Goal: Information Seeking & Learning: Learn about a topic

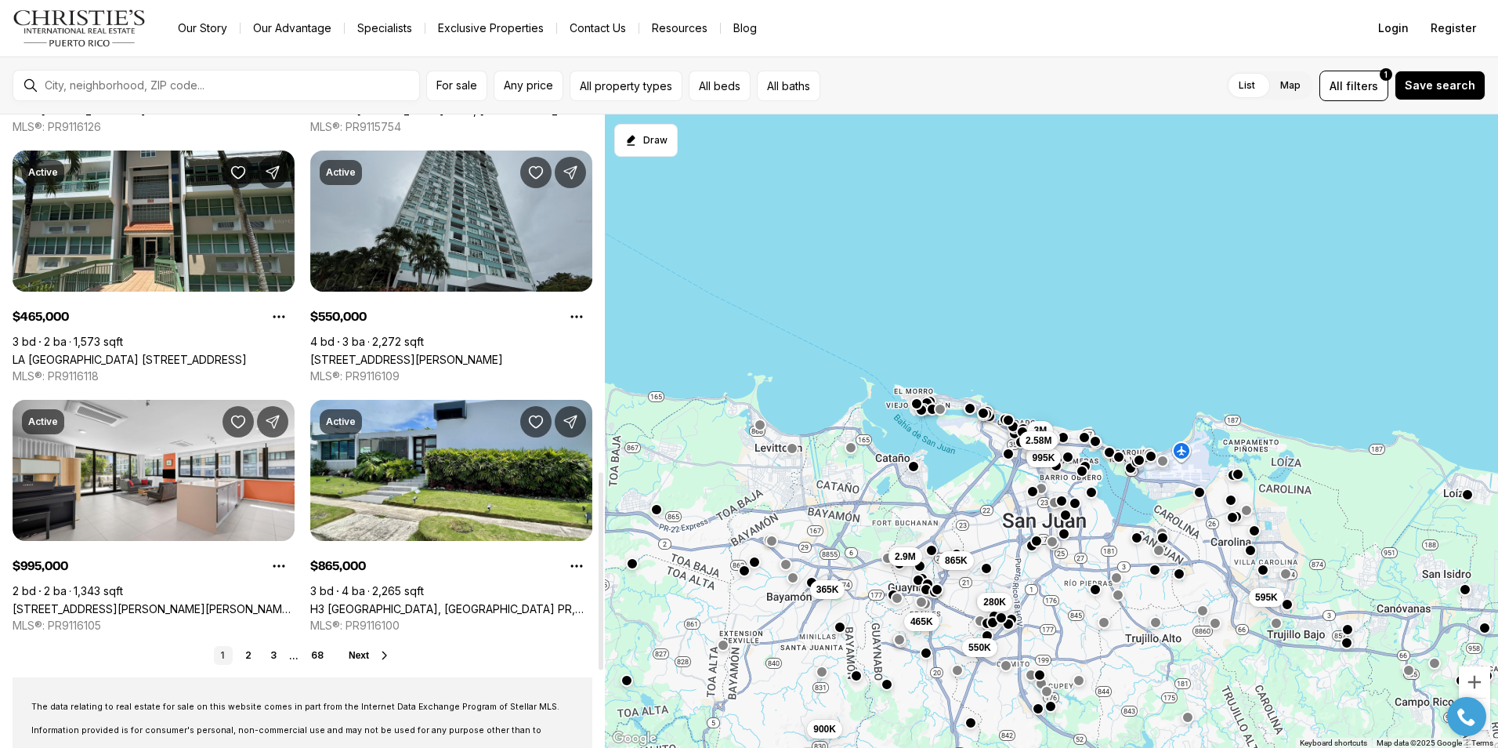
scroll to position [1176, 0]
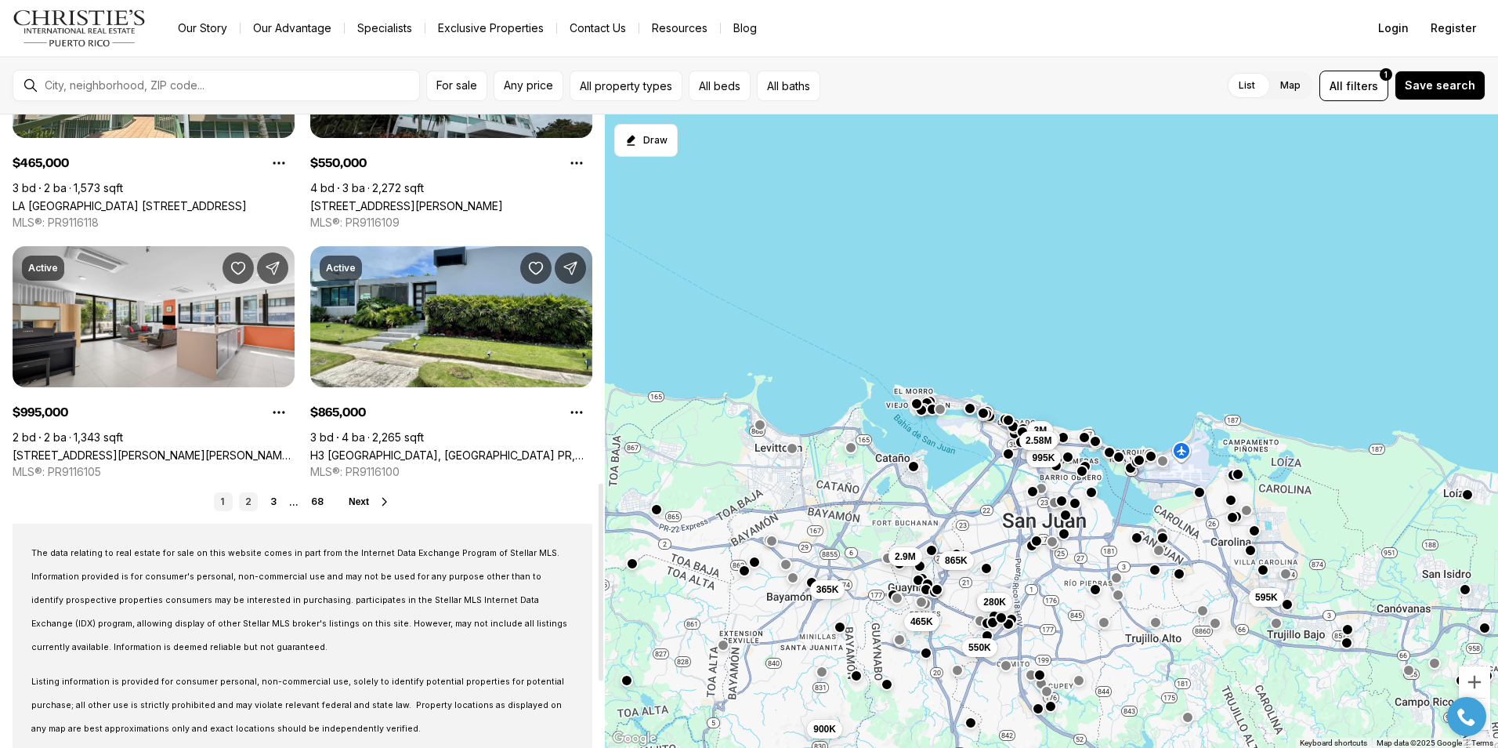
click at [246, 502] on link "2" at bounding box center [248, 501] width 19 height 19
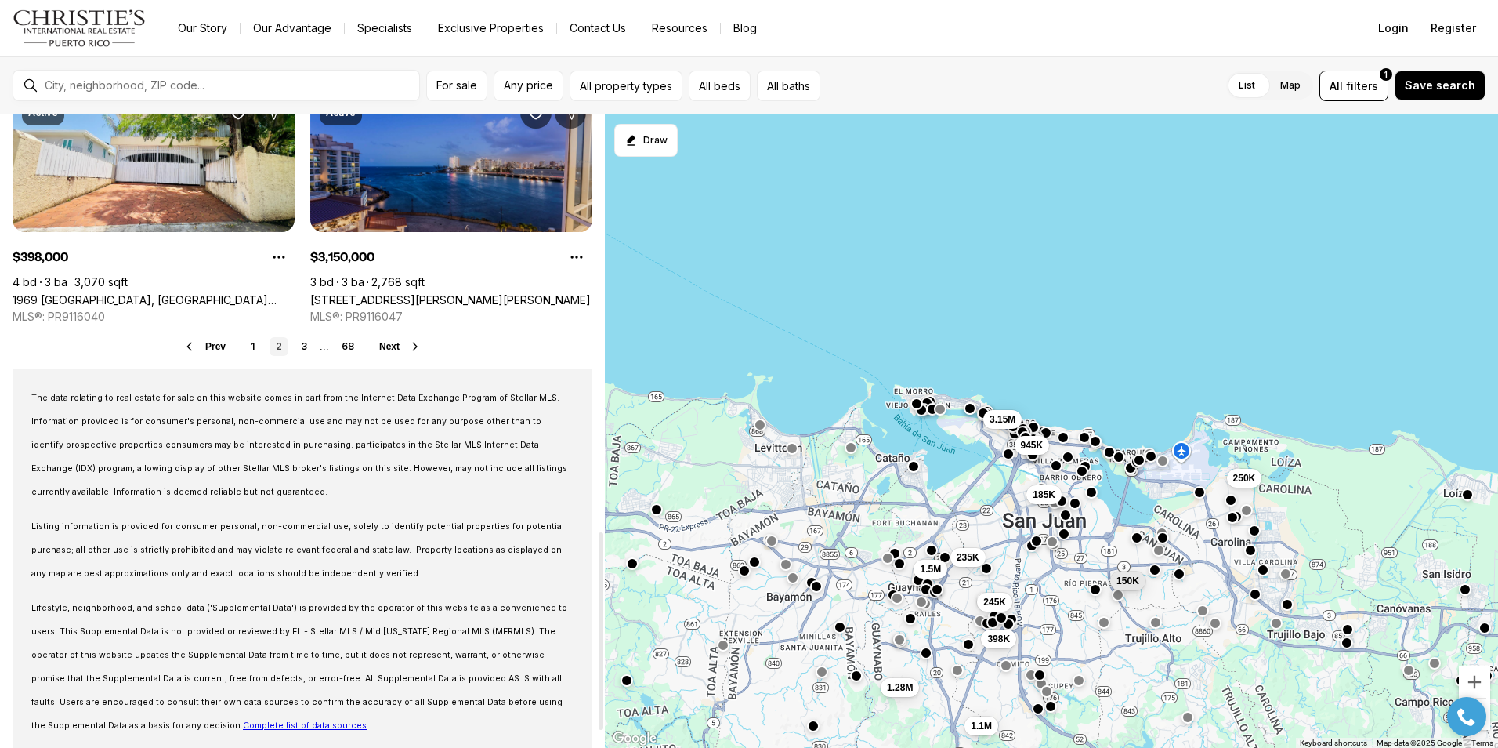
scroll to position [1332, 0]
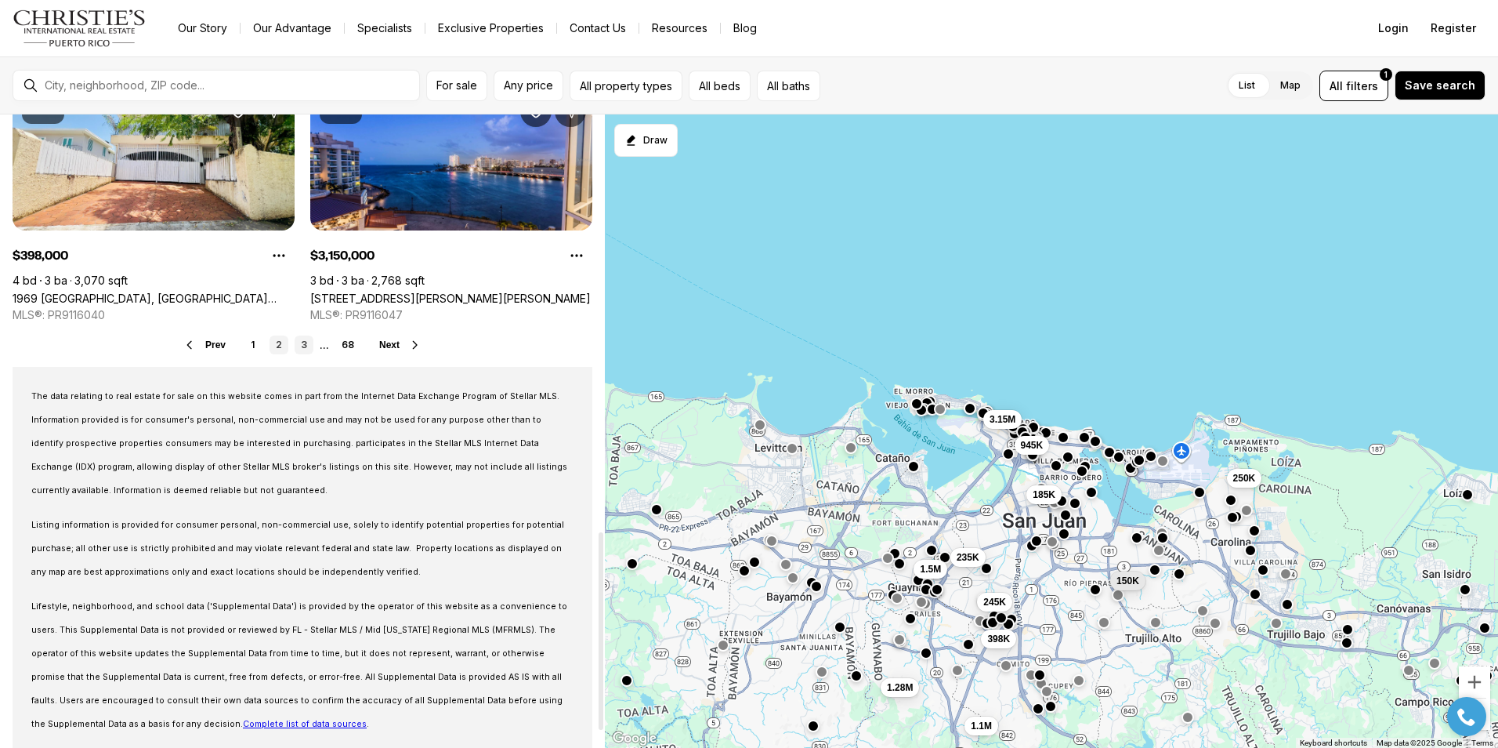
click at [302, 348] on link "3" at bounding box center [304, 344] width 19 height 19
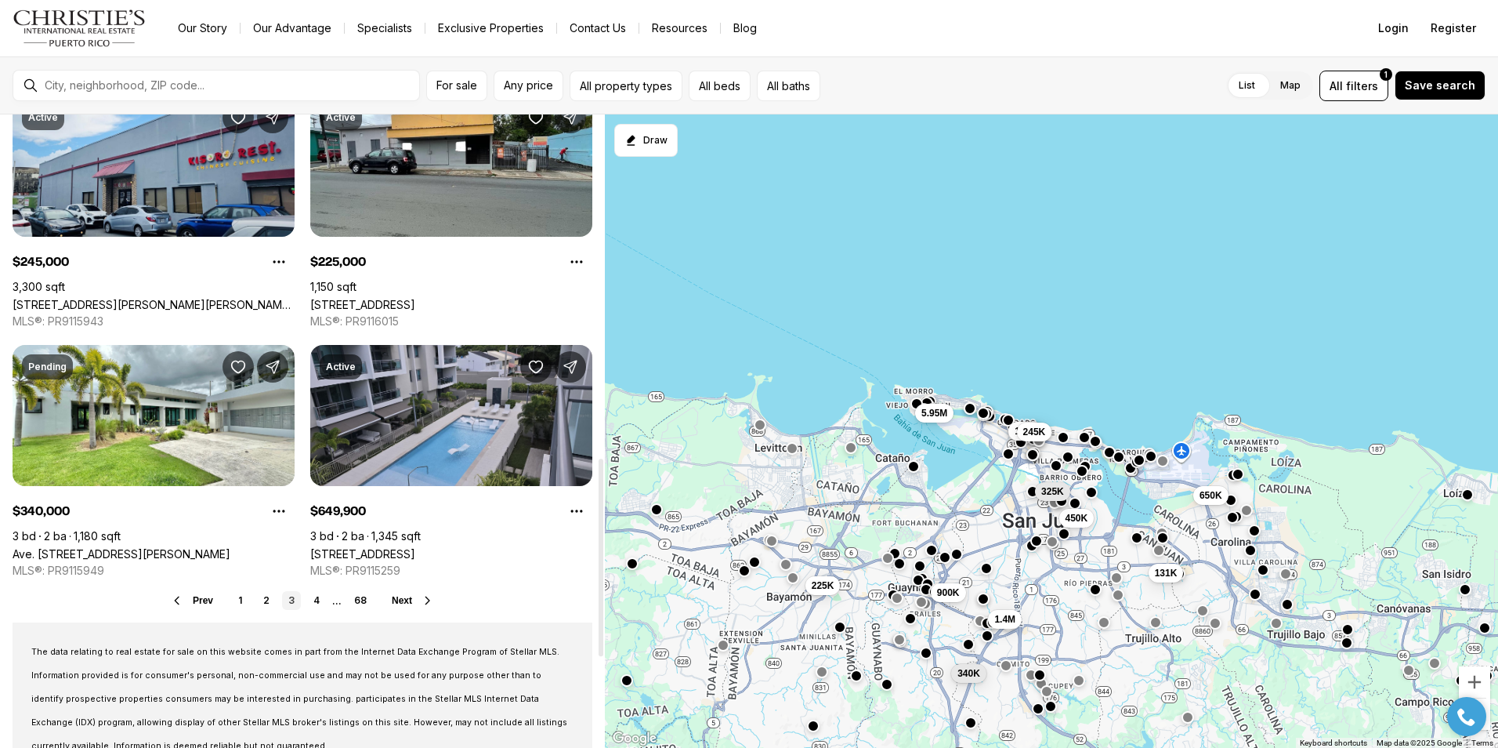
scroll to position [1097, 0]
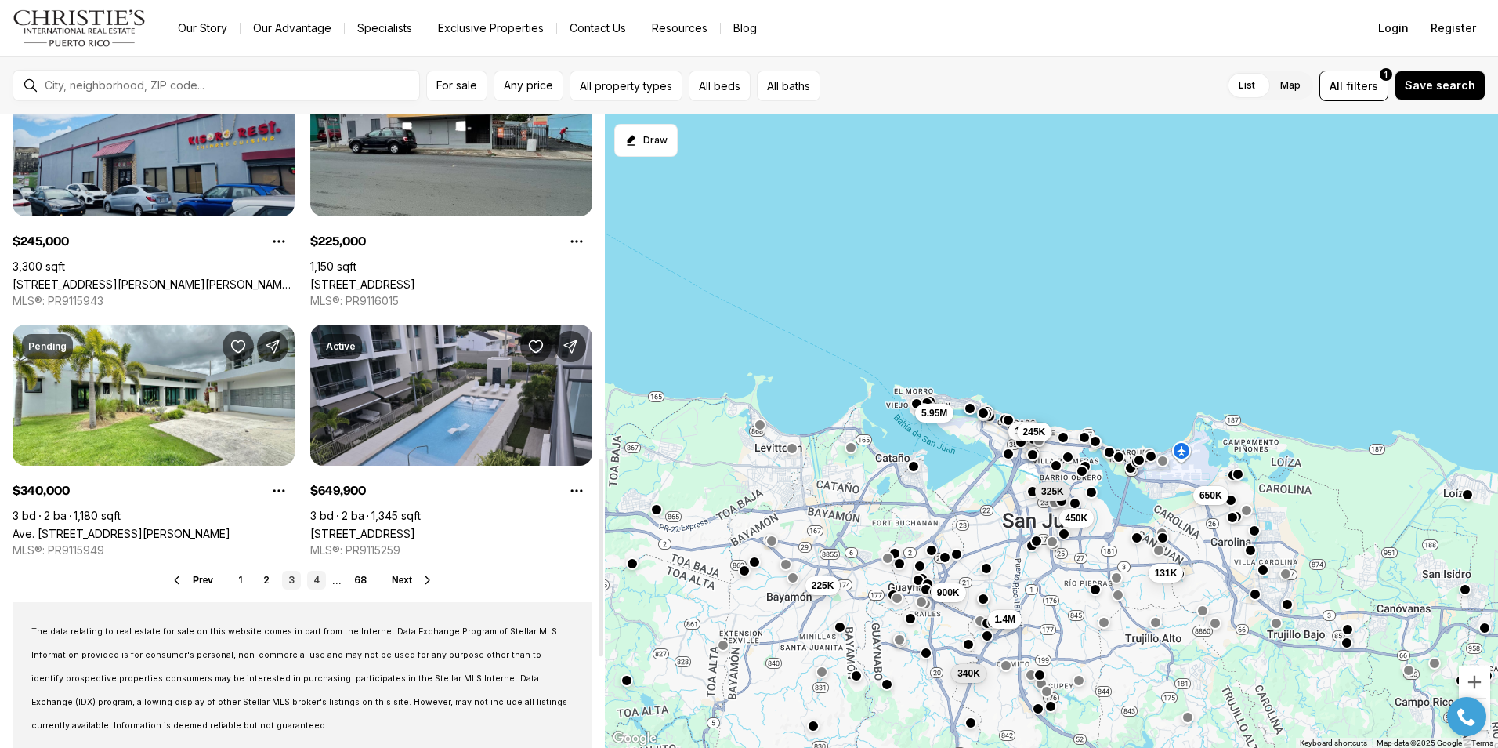
click at [316, 580] on link "4" at bounding box center [316, 580] width 19 height 19
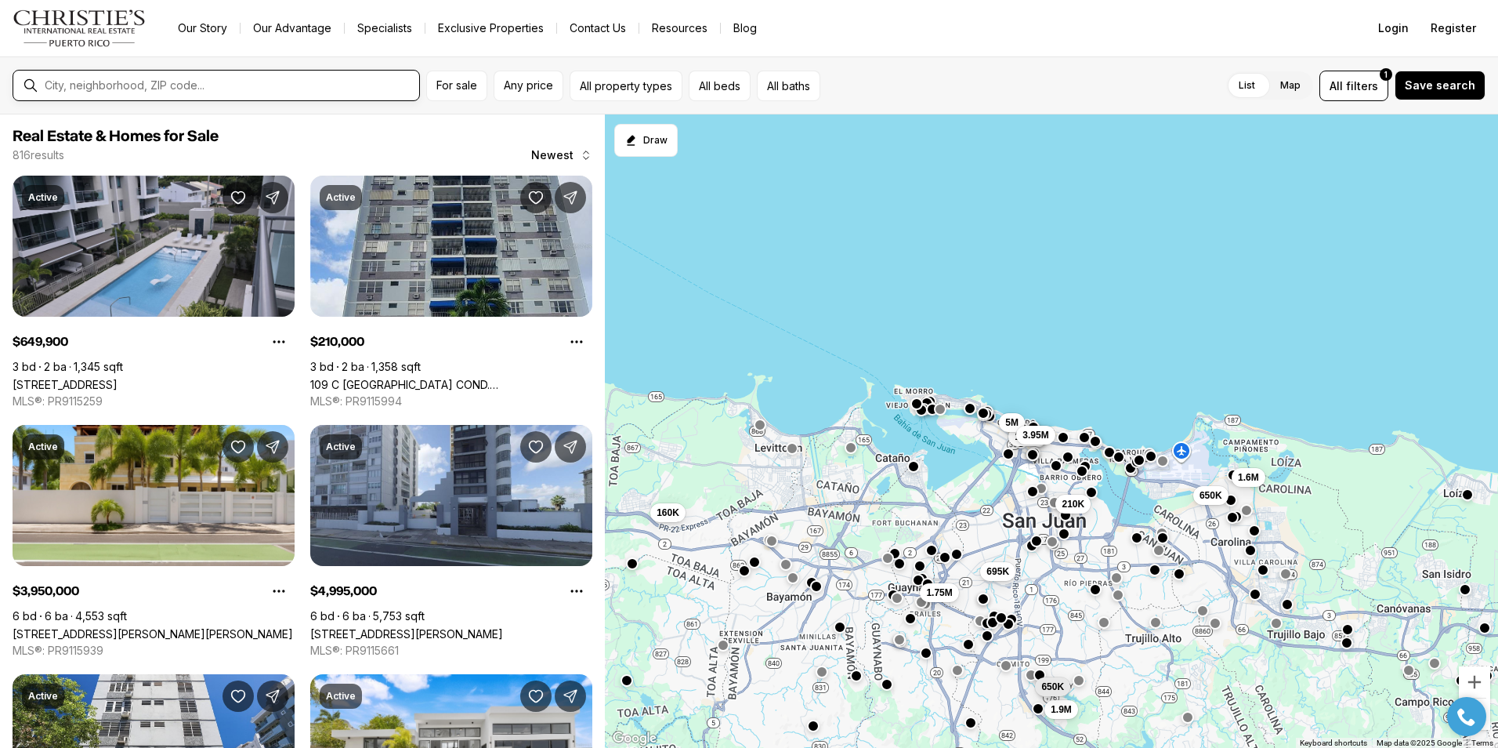
click at [244, 79] on input "text" at bounding box center [229, 85] width 368 height 14
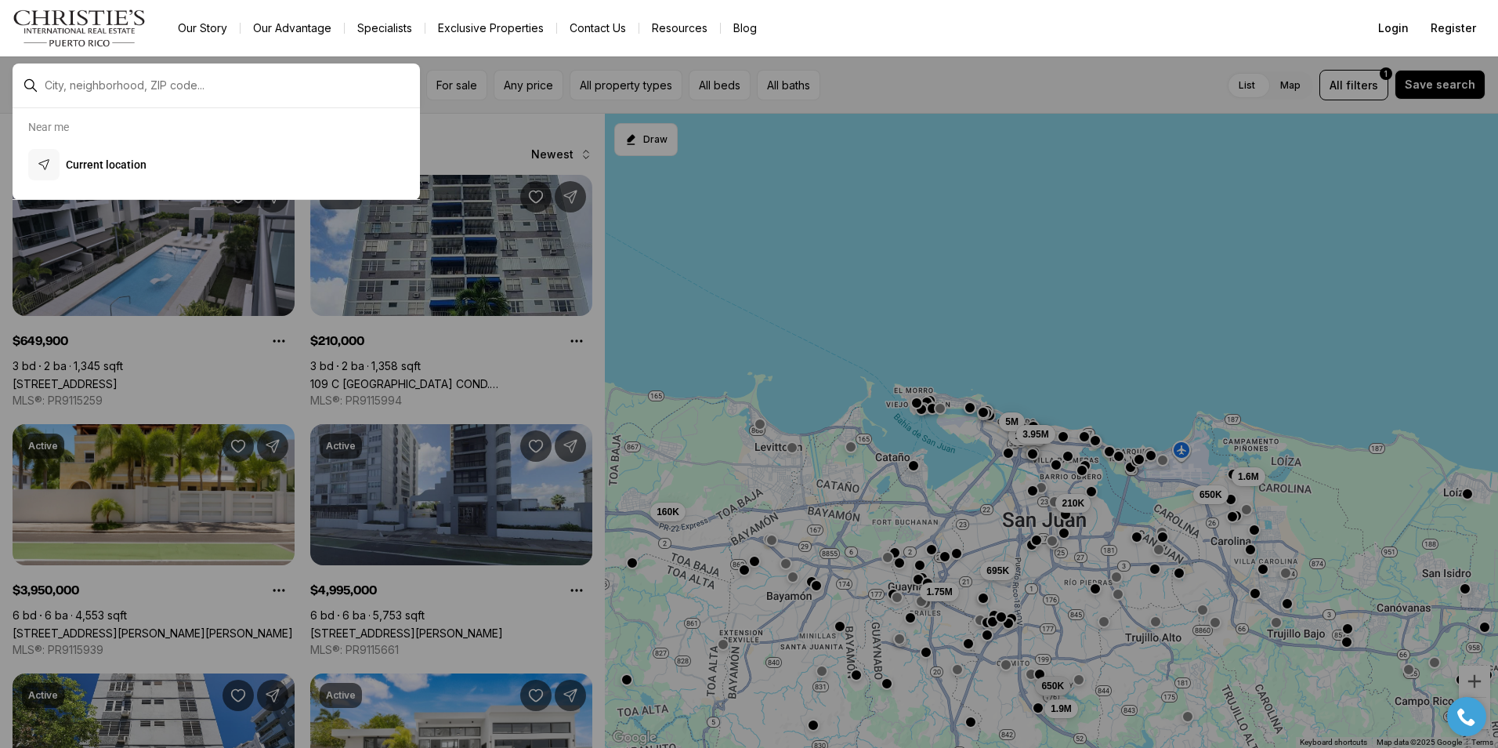
type input "**********"
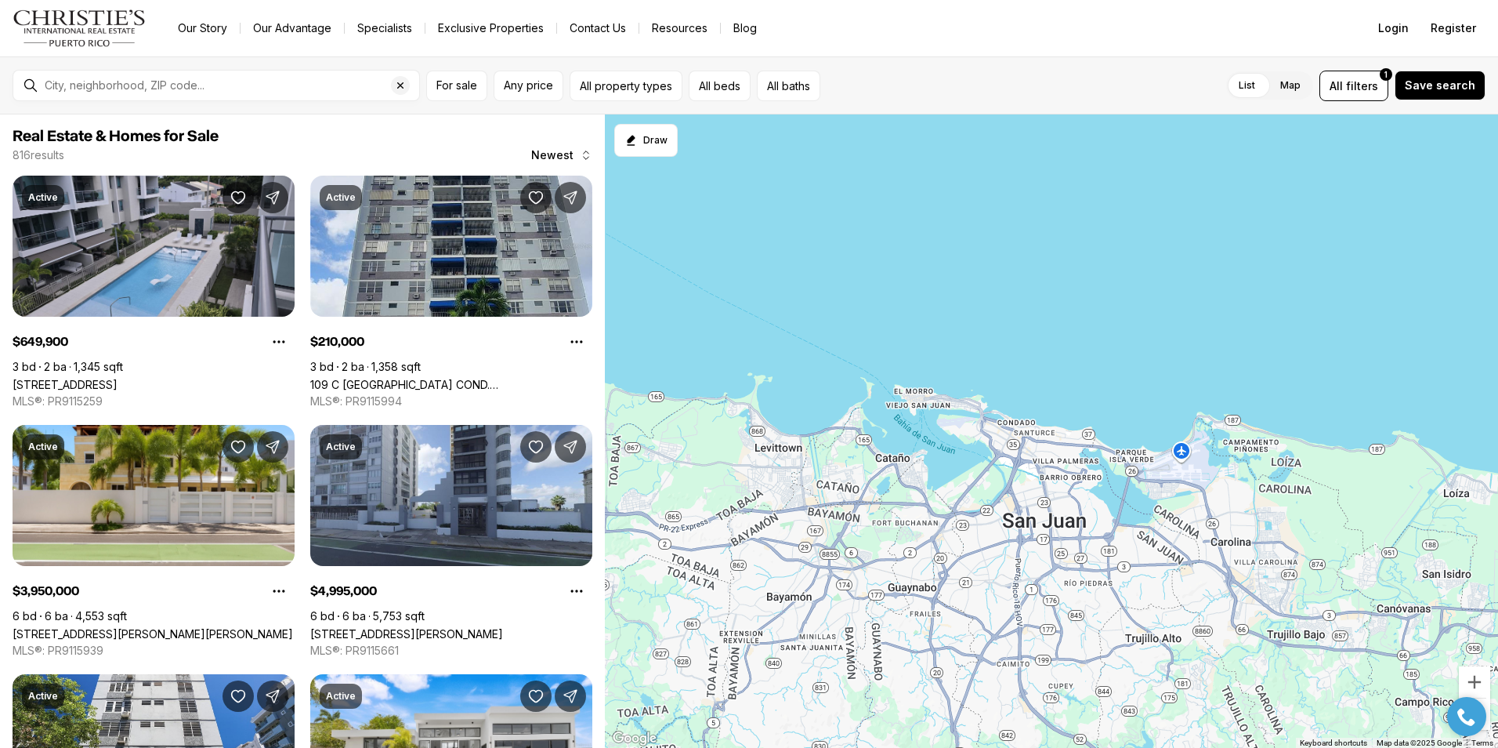
type input "**********"
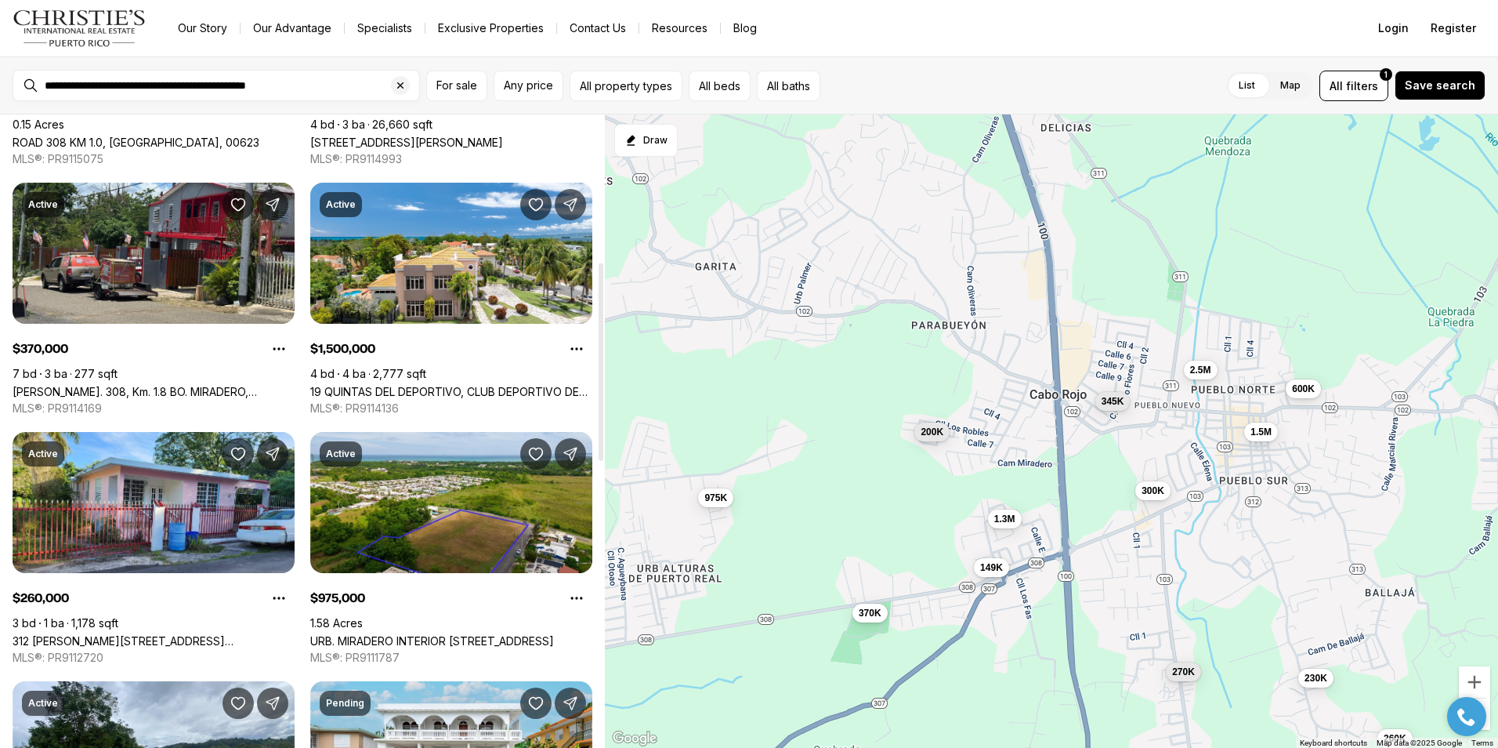
scroll to position [470, 0]
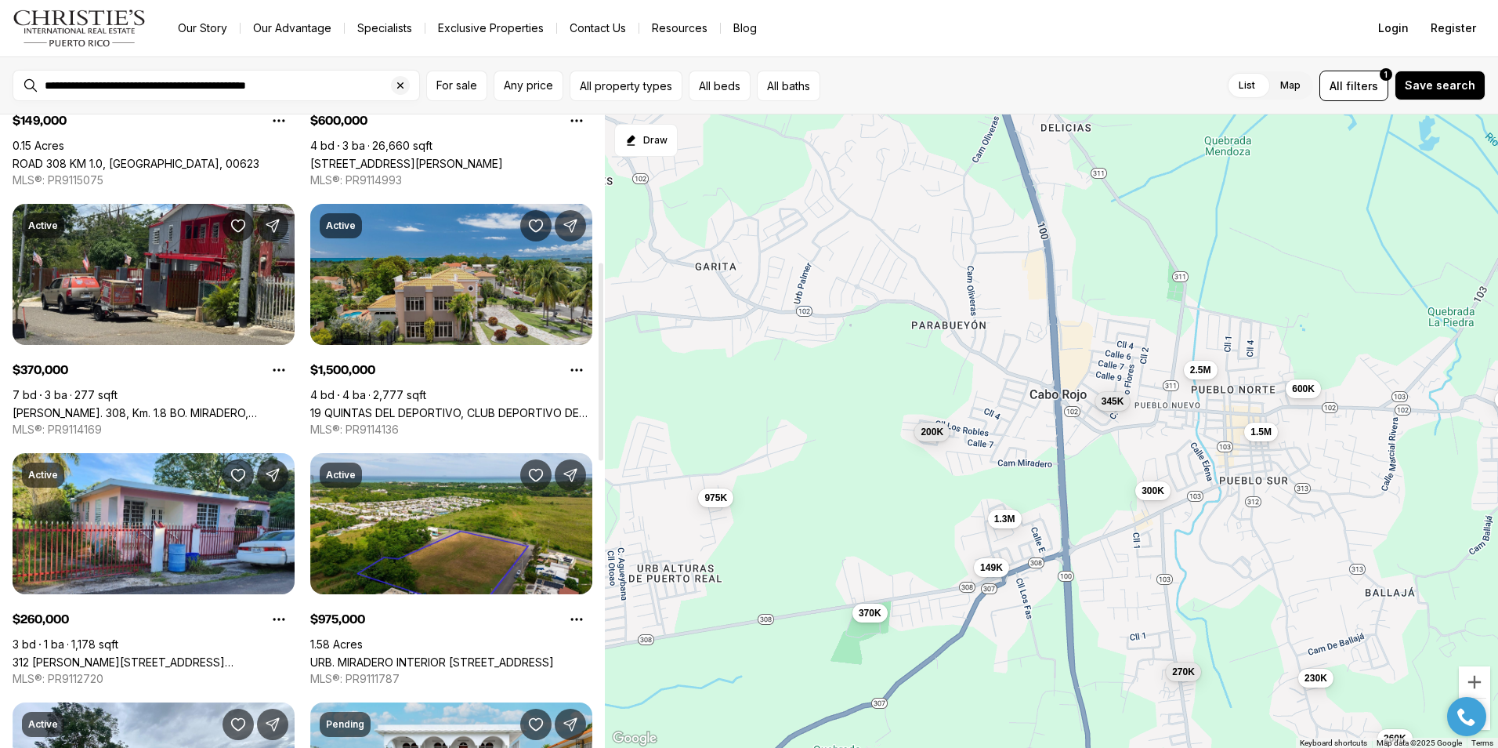
click at [453, 406] on link "19 QUINTAS DEL DEPORTIVO, CLUB DEPORTIVO DEL OESTE #19, CABO ROJO PR, 00623" at bounding box center [451, 412] width 282 height 13
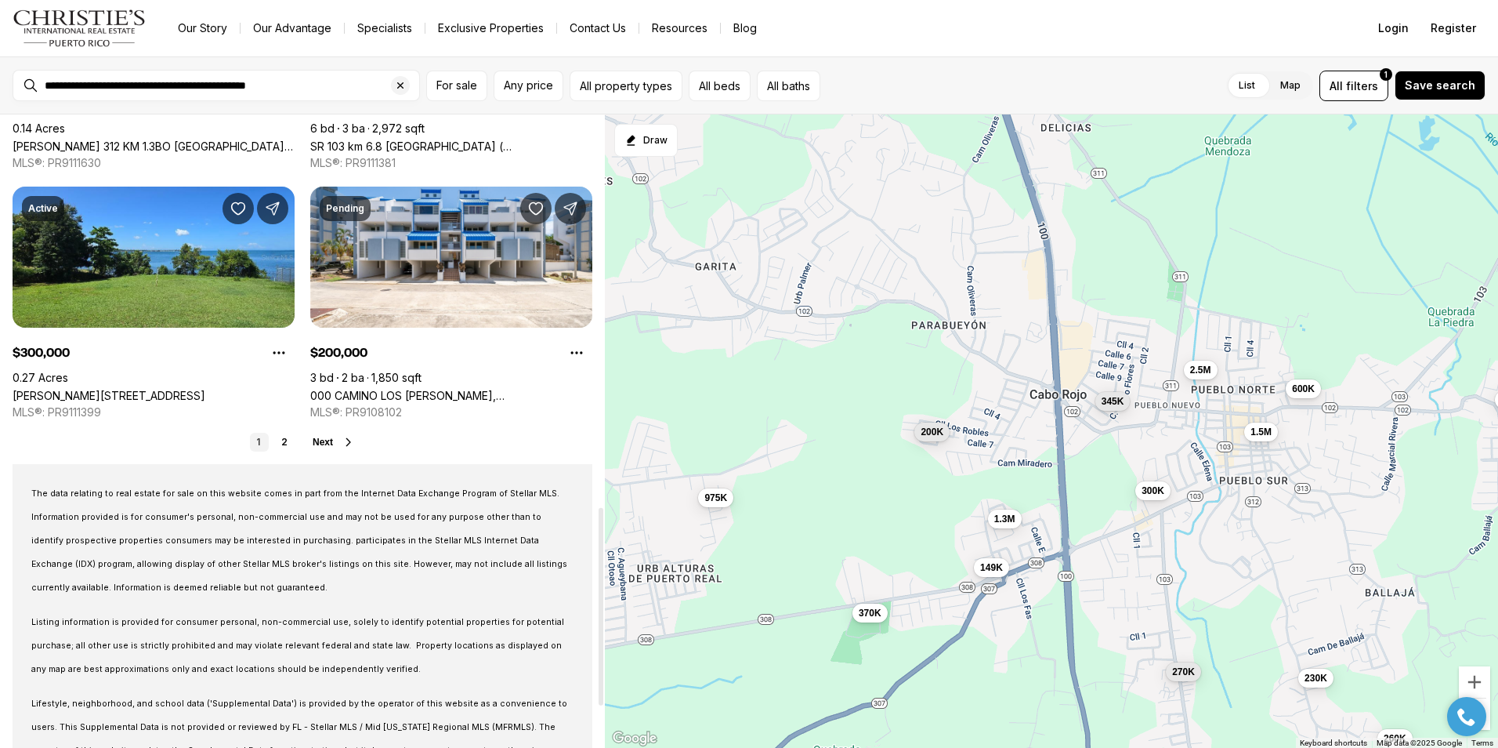
scroll to position [1254, 0]
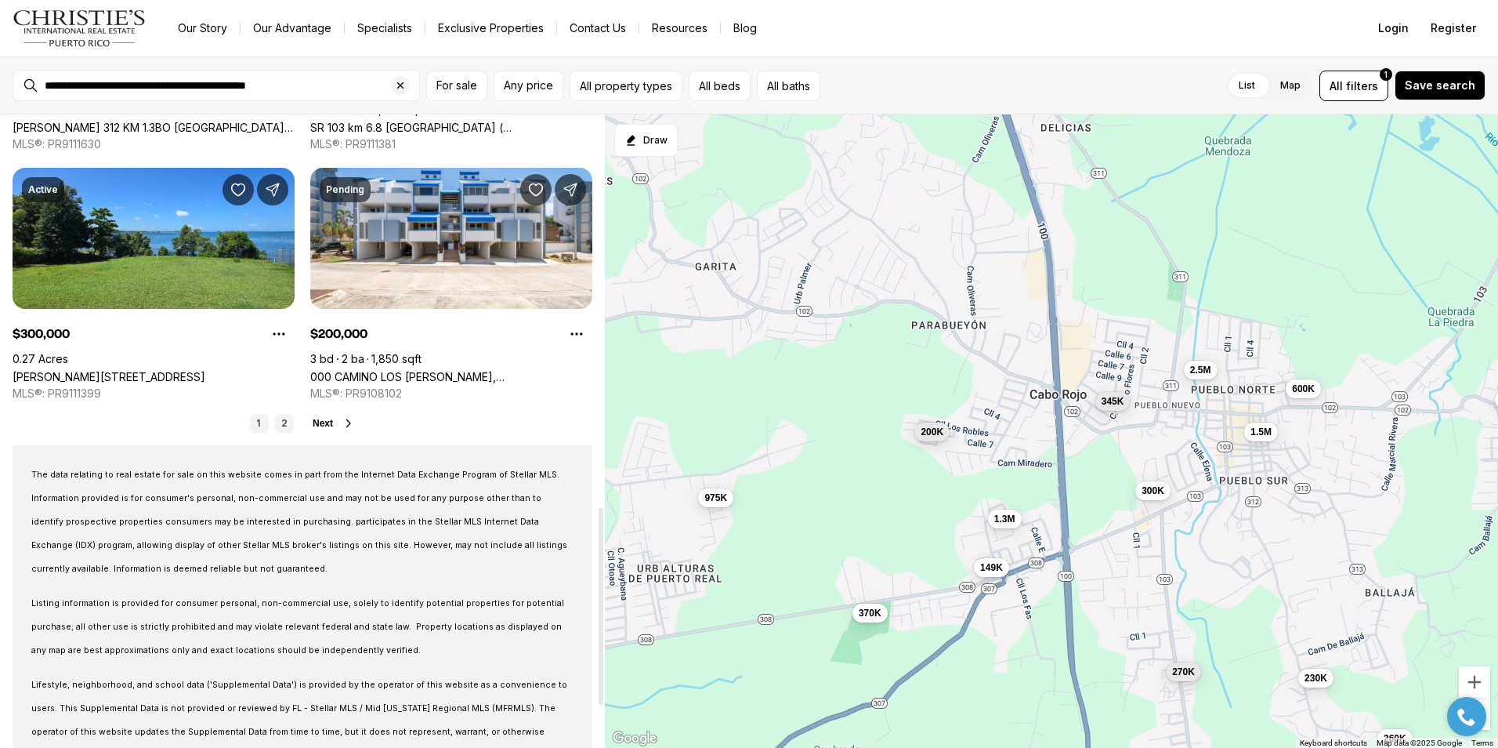
click at [284, 425] on link "2" at bounding box center [284, 423] width 19 height 19
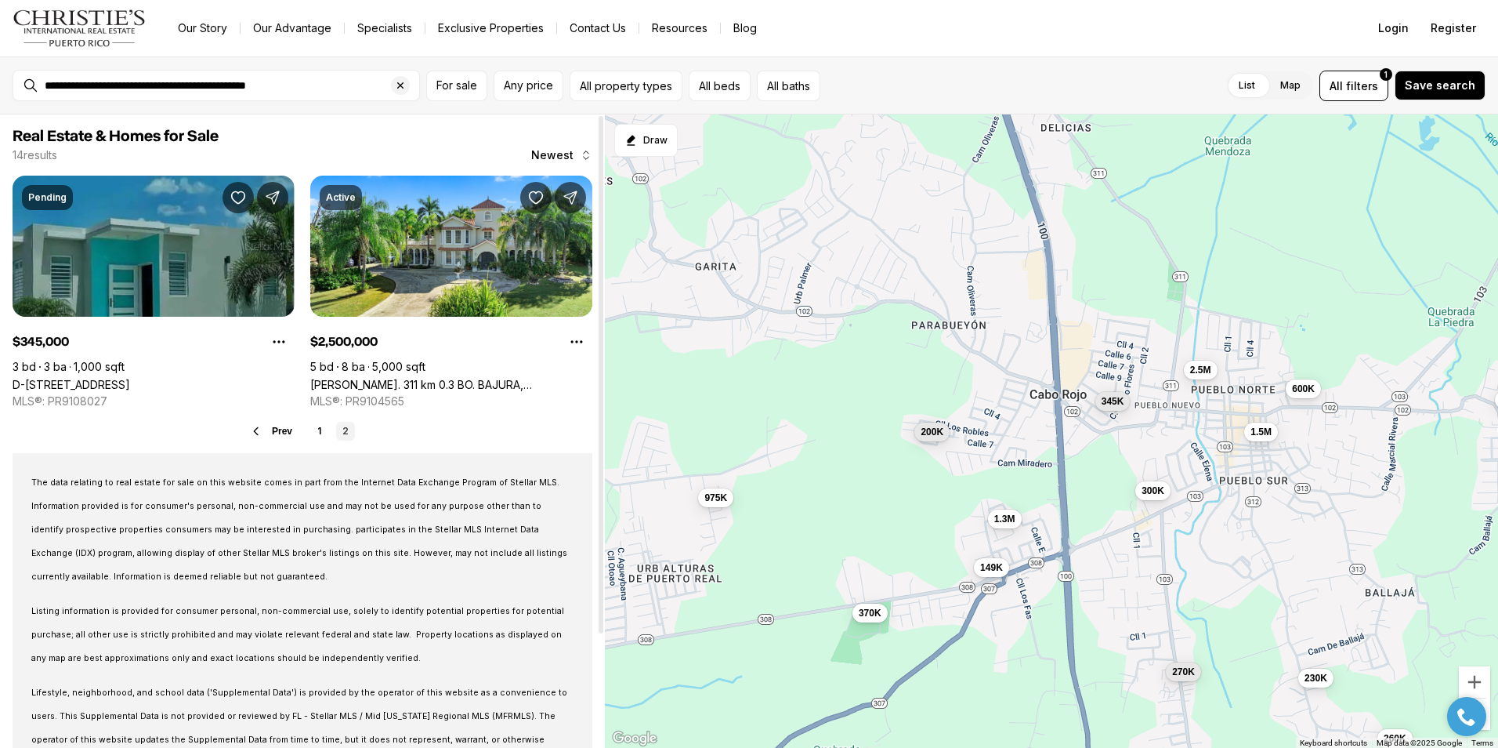
click at [130, 378] on link "D-14 LAS OLAS ST #D-14, CABO ROJO PR, 00623" at bounding box center [72, 384] width 118 height 13
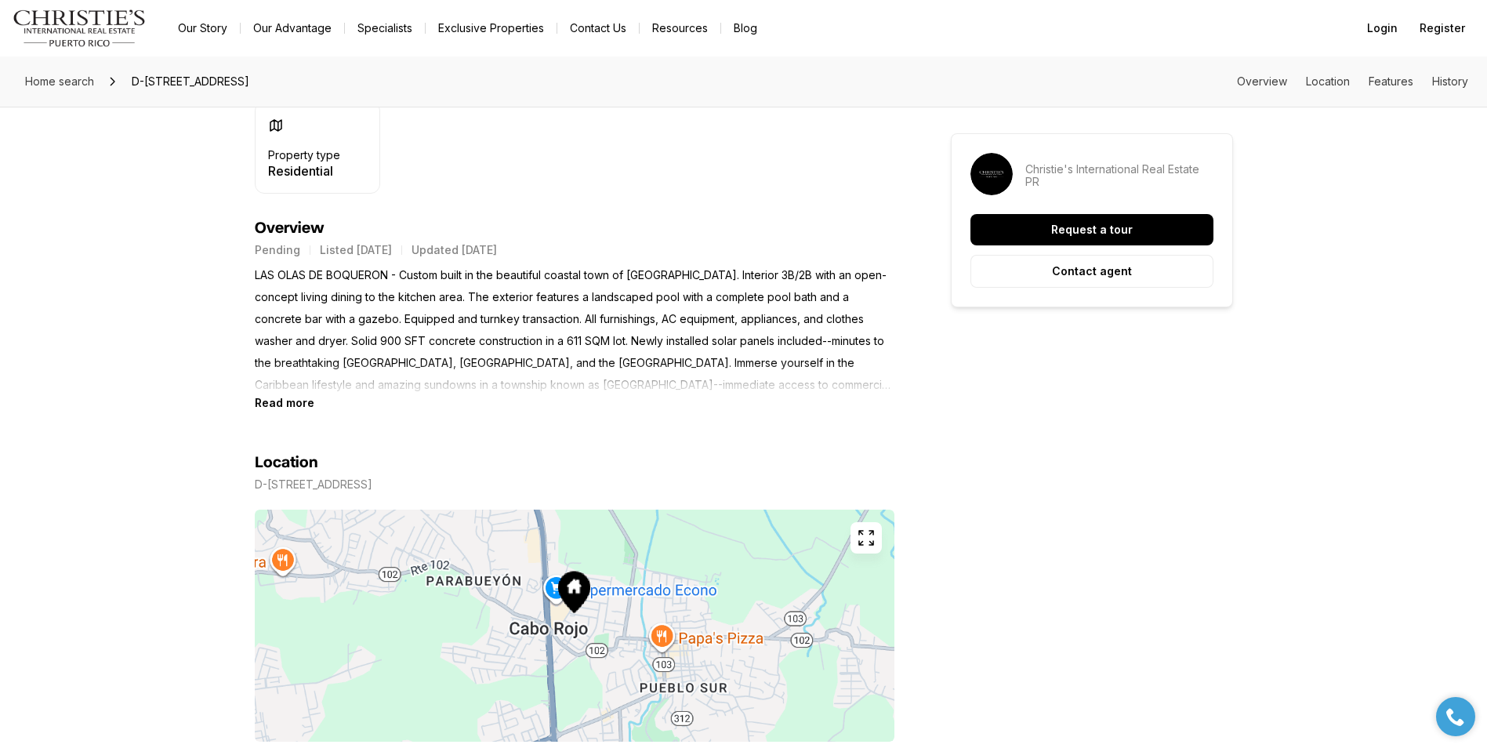
scroll to position [627, 0]
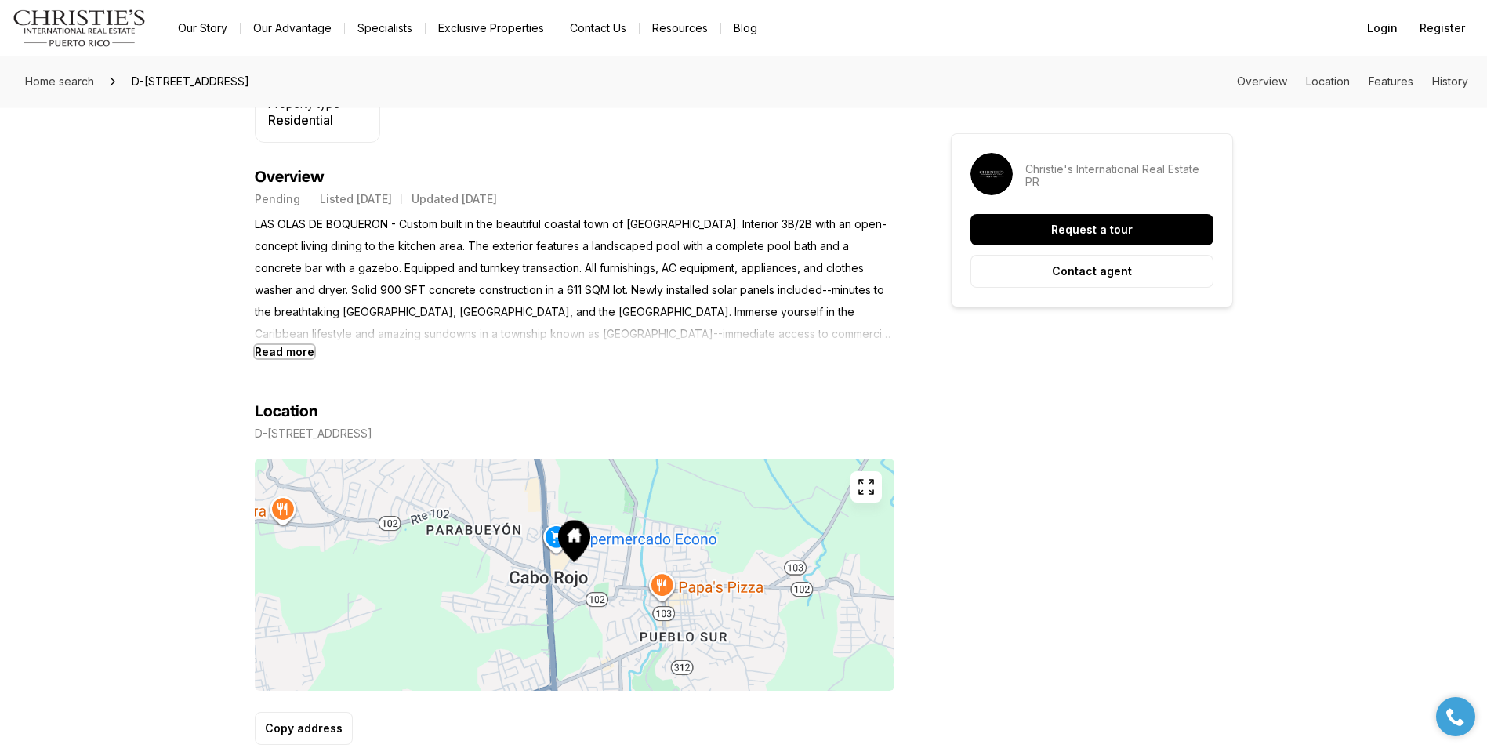
click at [295, 353] on b "Read more" at bounding box center [285, 351] width 60 height 13
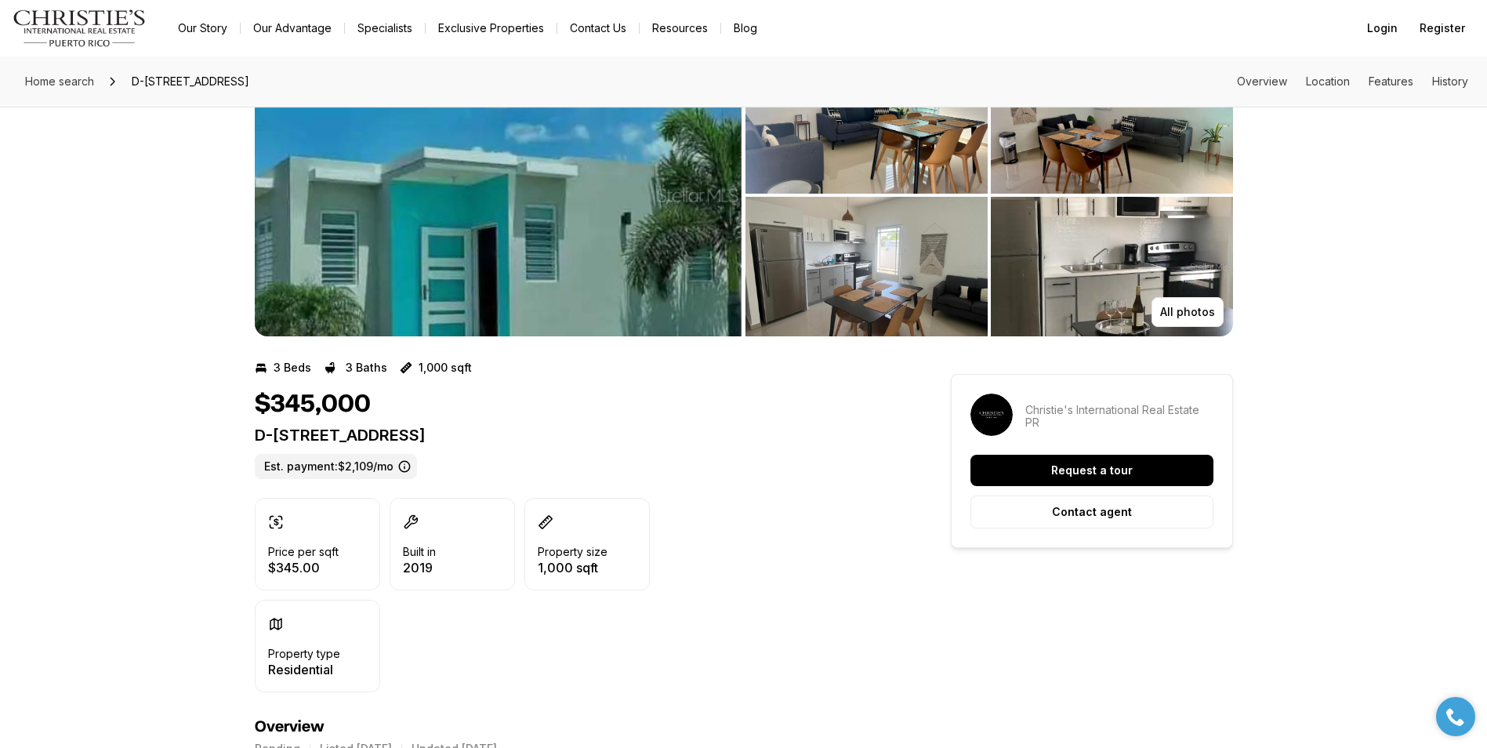
scroll to position [0, 0]
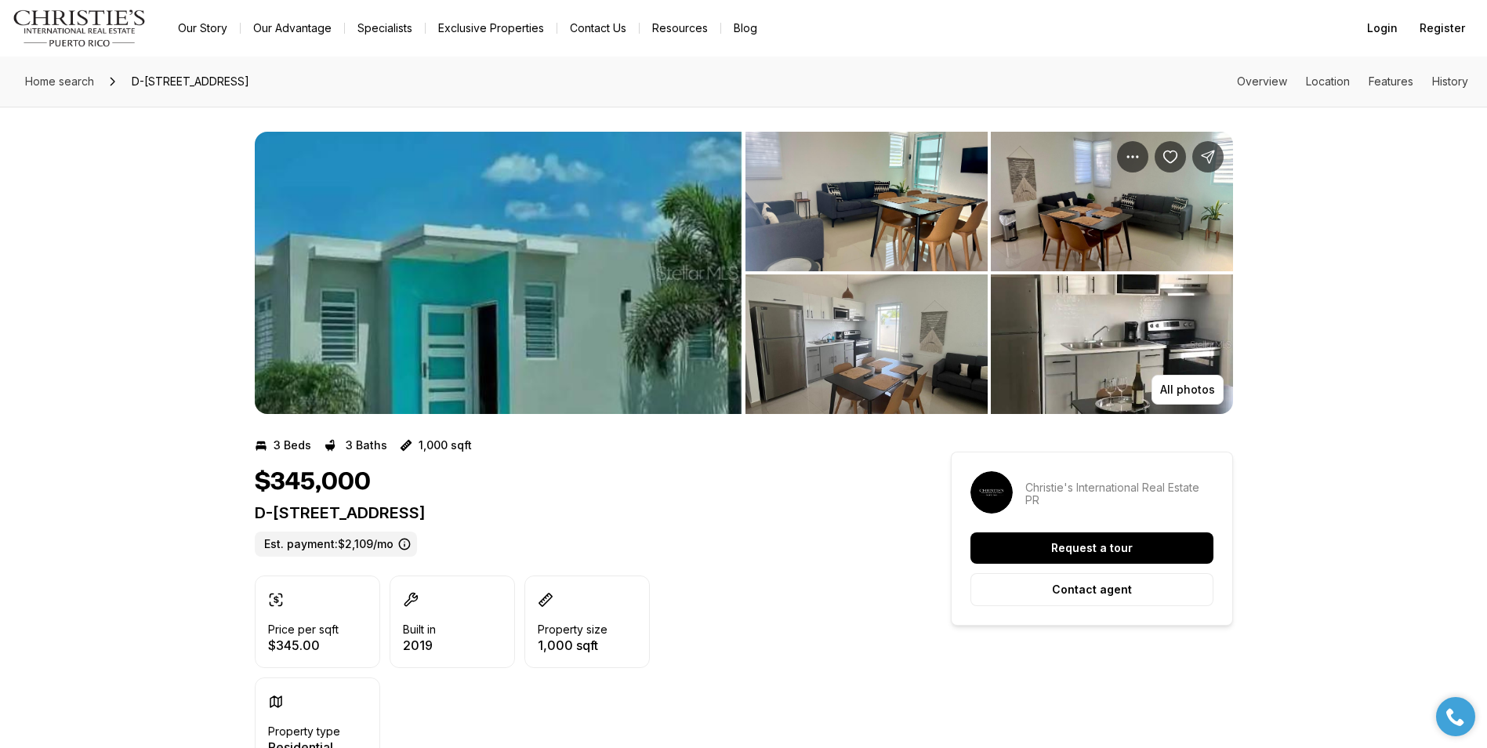
click at [383, 221] on img "View image gallery" at bounding box center [498, 273] width 487 height 282
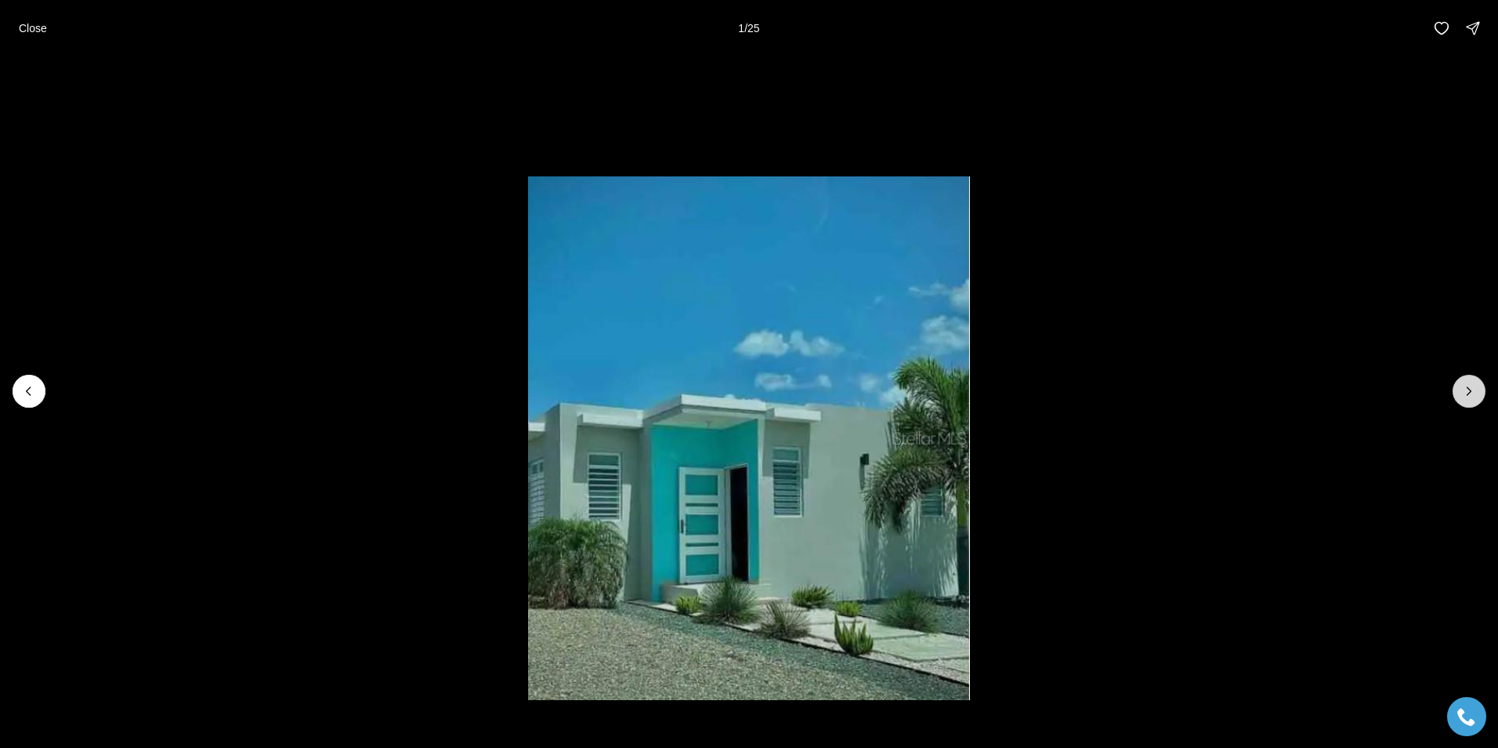
click at [1465, 393] on icon "Next slide" at bounding box center [1470, 391] width 16 height 16
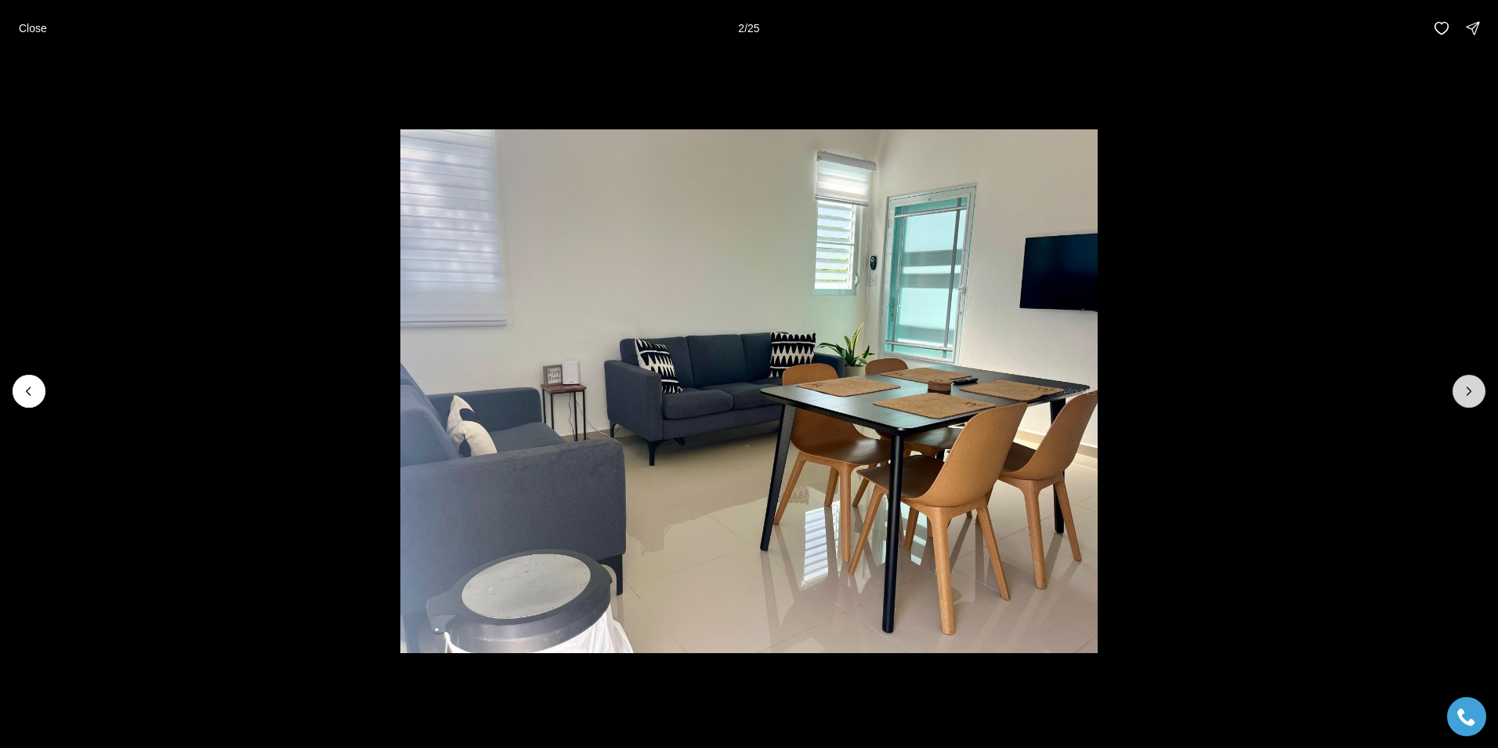
click at [1465, 393] on icon "Next slide" at bounding box center [1470, 391] width 16 height 16
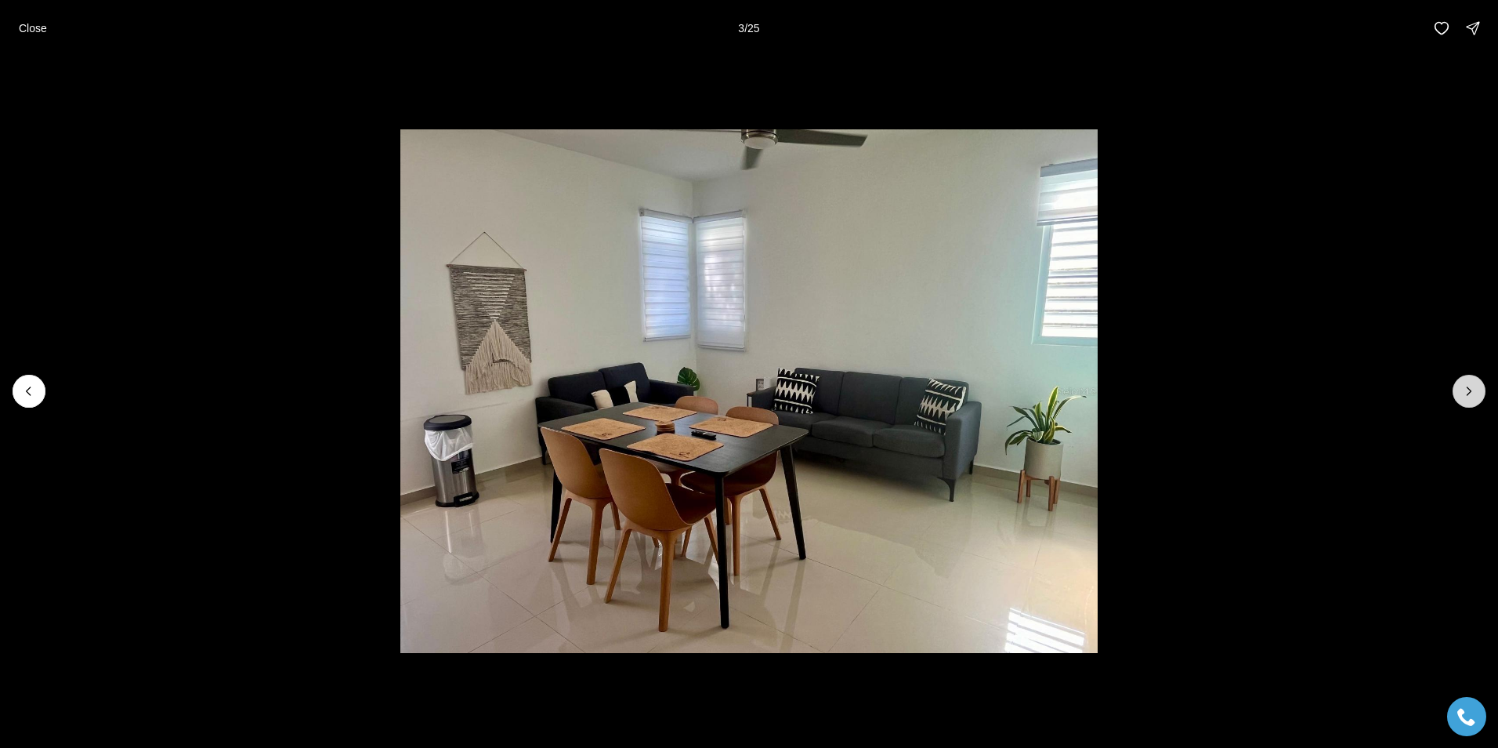
click at [1465, 393] on icon "Next slide" at bounding box center [1470, 391] width 16 height 16
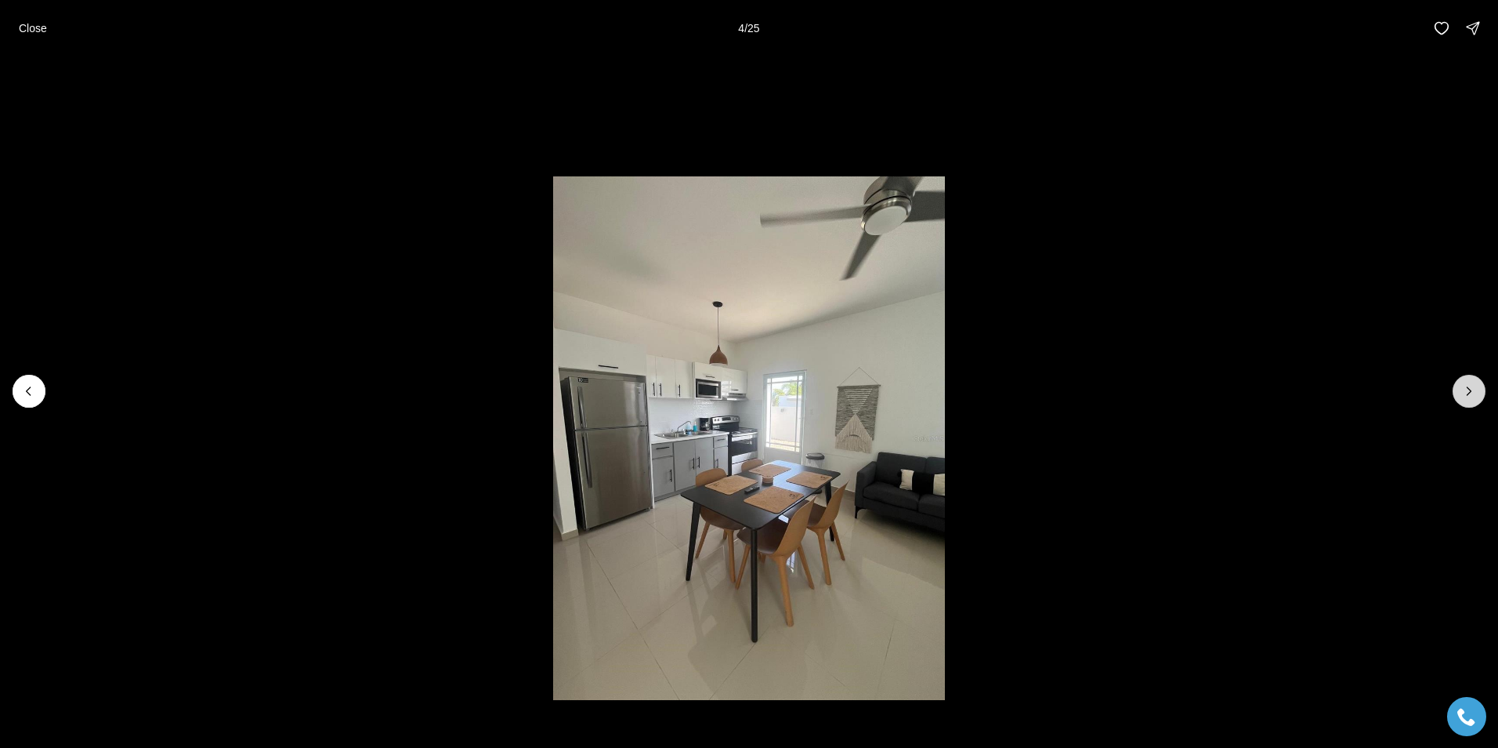
click at [1465, 393] on icon "Next slide" at bounding box center [1470, 391] width 16 height 16
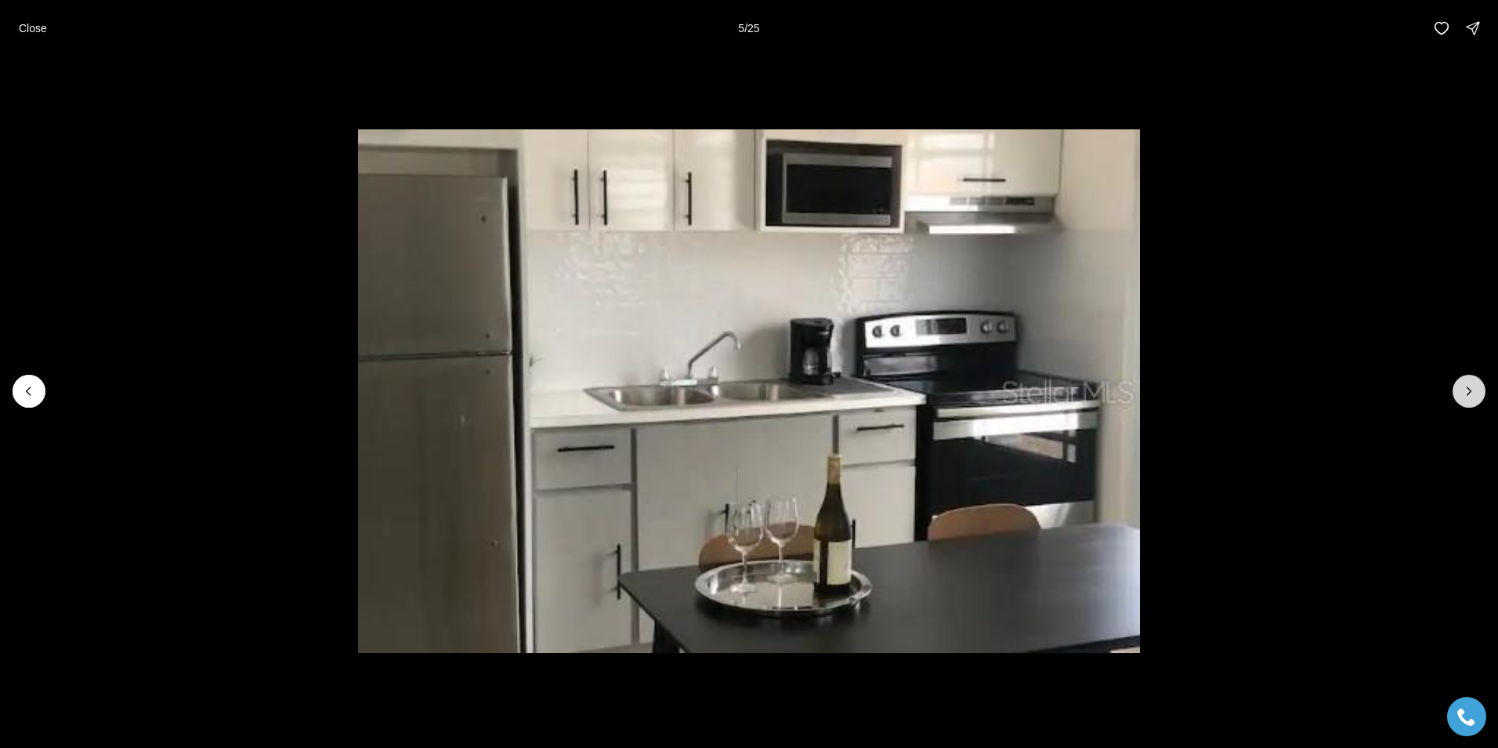
click at [1465, 393] on icon "Next slide" at bounding box center [1470, 391] width 16 height 16
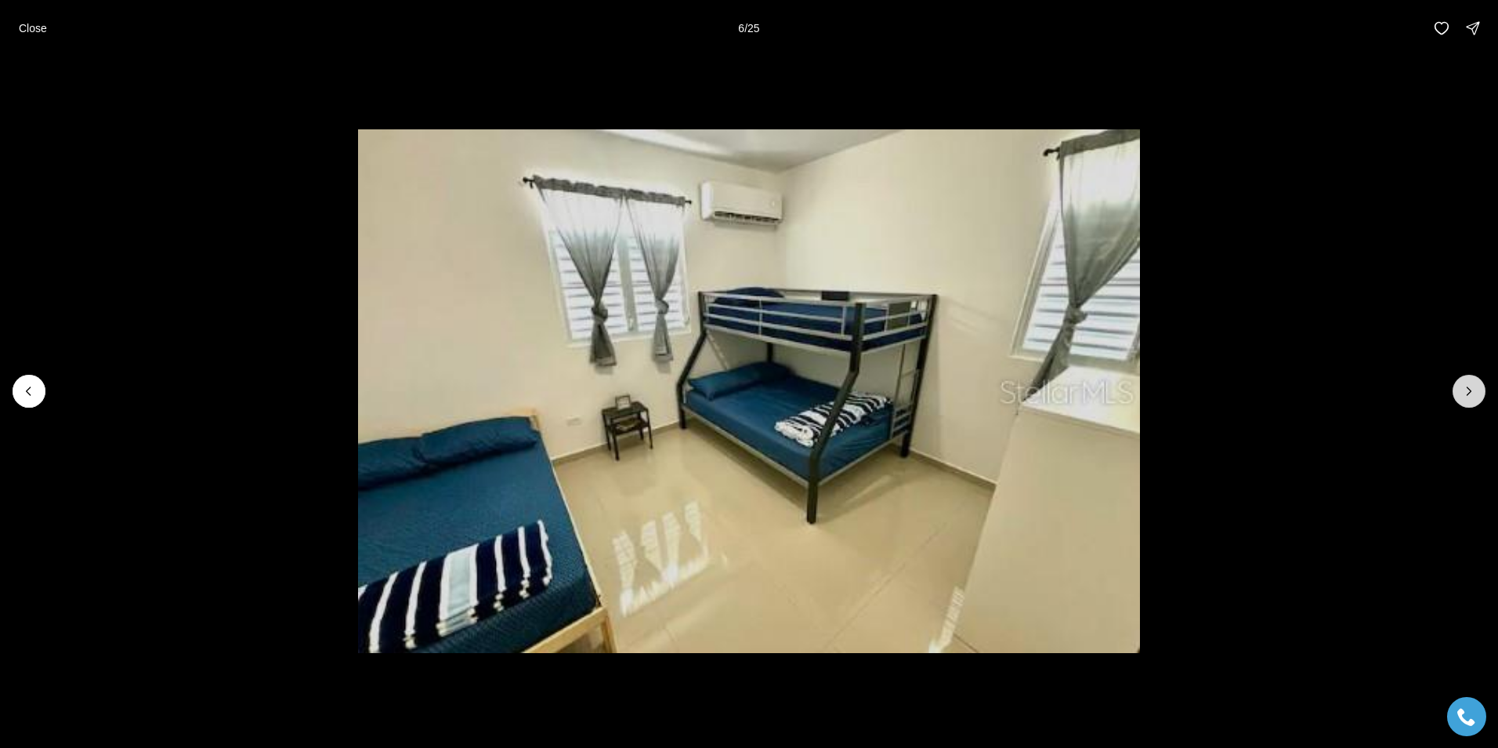
click at [1465, 393] on icon "Next slide" at bounding box center [1470, 391] width 16 height 16
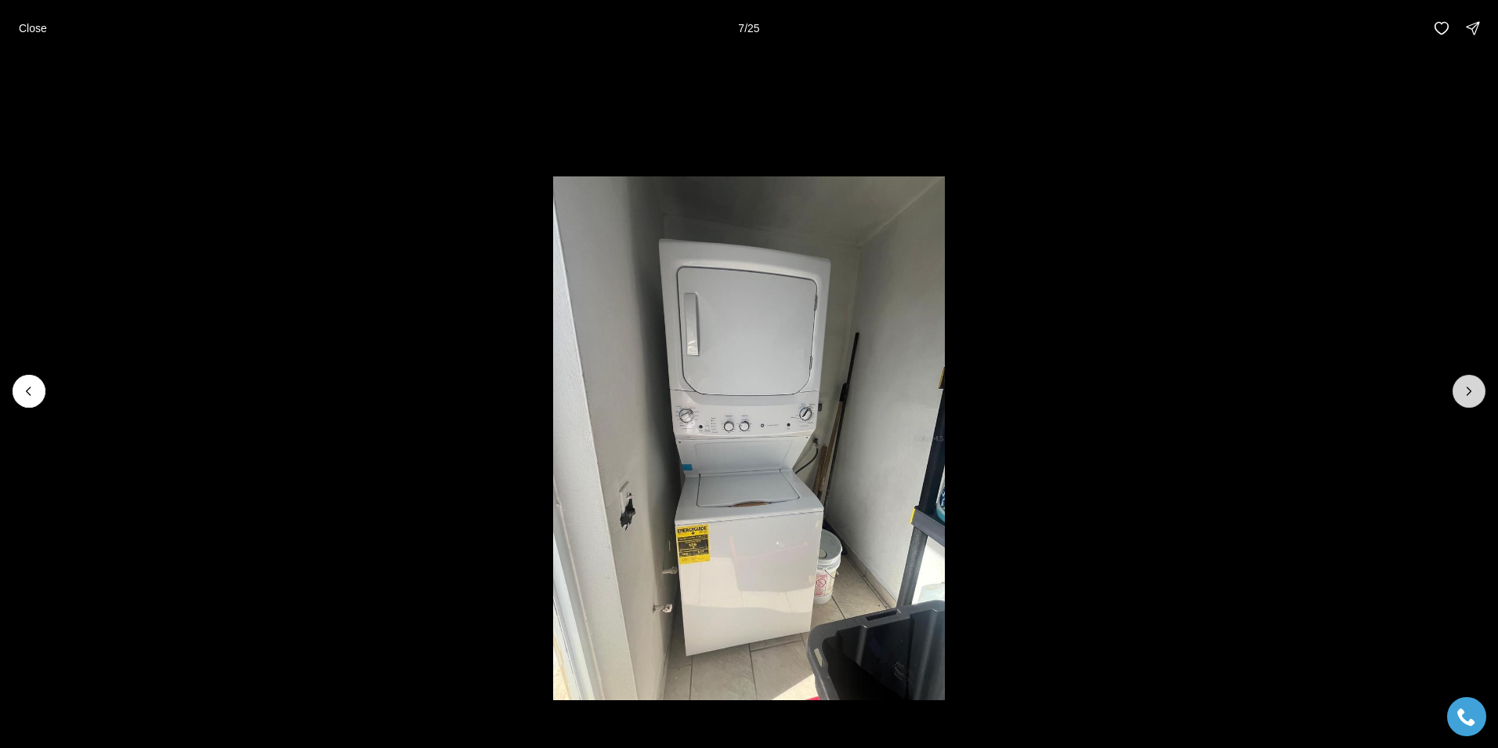
click at [1465, 393] on icon "Next slide" at bounding box center [1470, 391] width 16 height 16
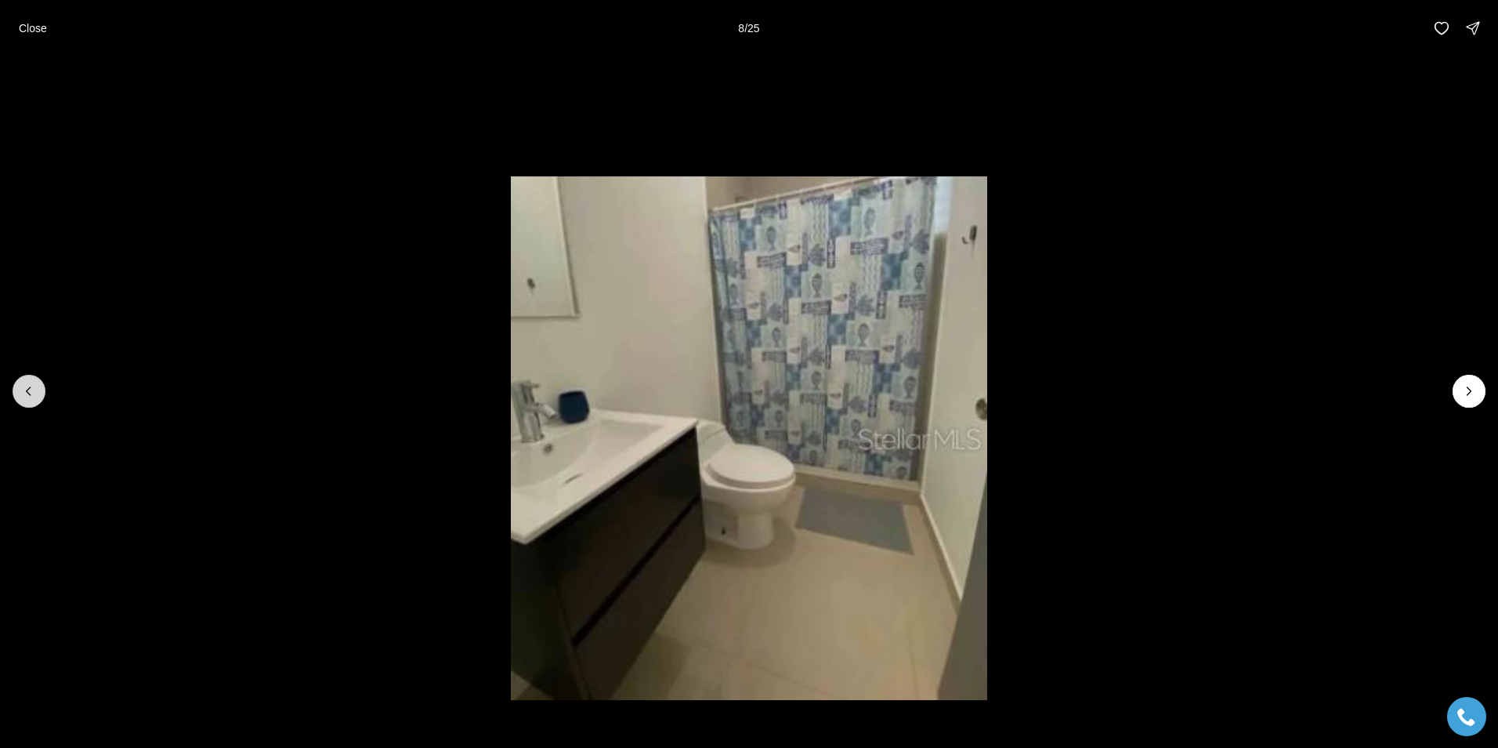
click at [41, 386] on button "Previous slide" at bounding box center [29, 391] width 33 height 33
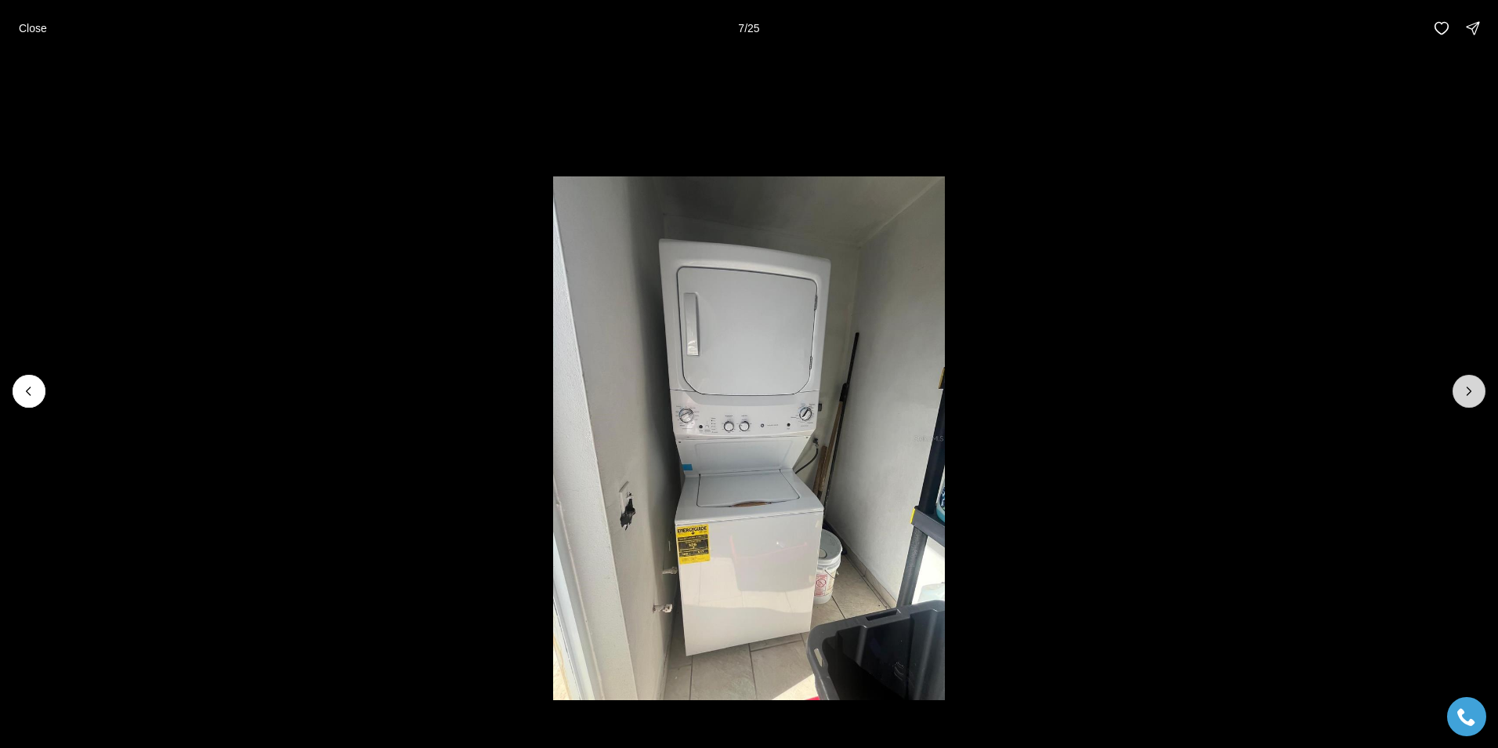
click at [1467, 386] on icon "Next slide" at bounding box center [1470, 391] width 16 height 16
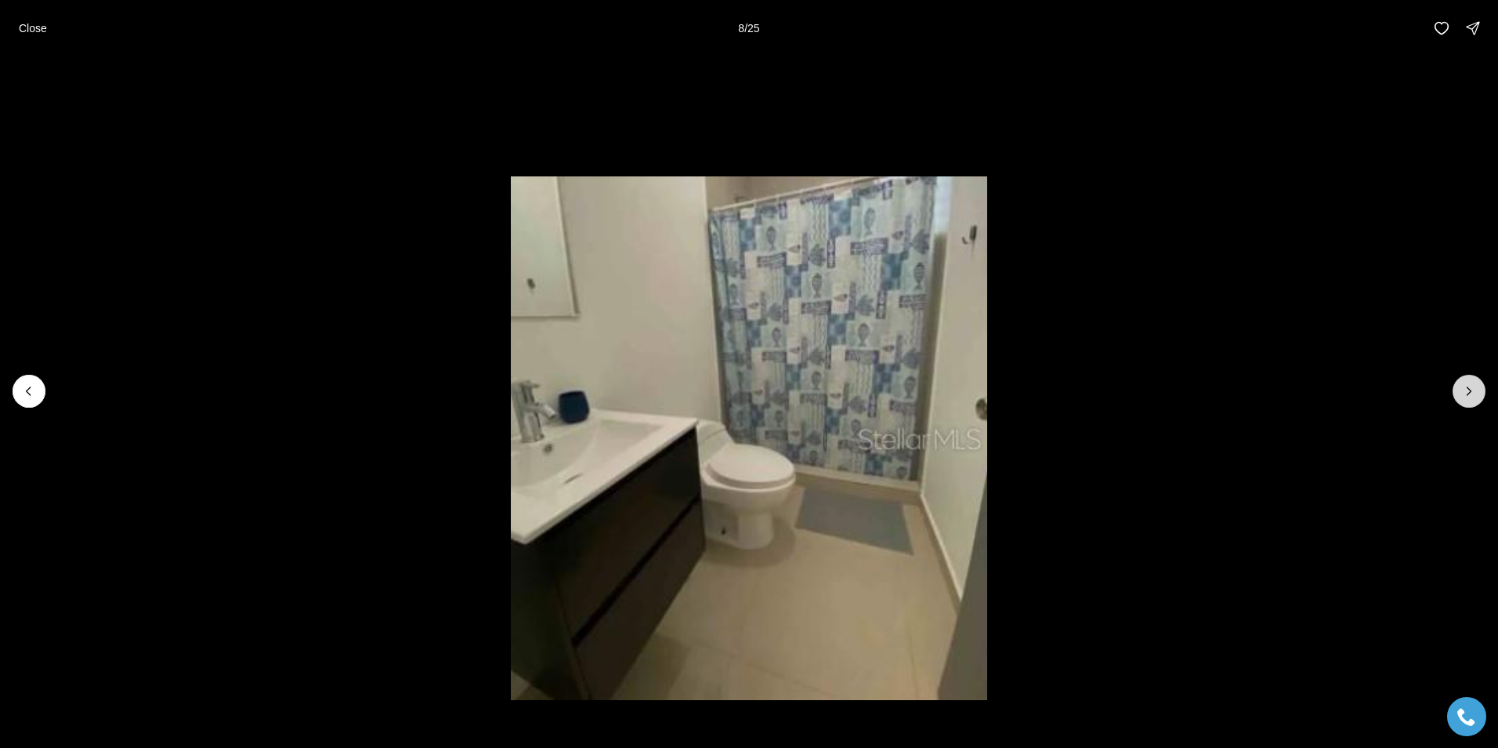
click at [1462, 388] on icon "Next slide" at bounding box center [1470, 391] width 16 height 16
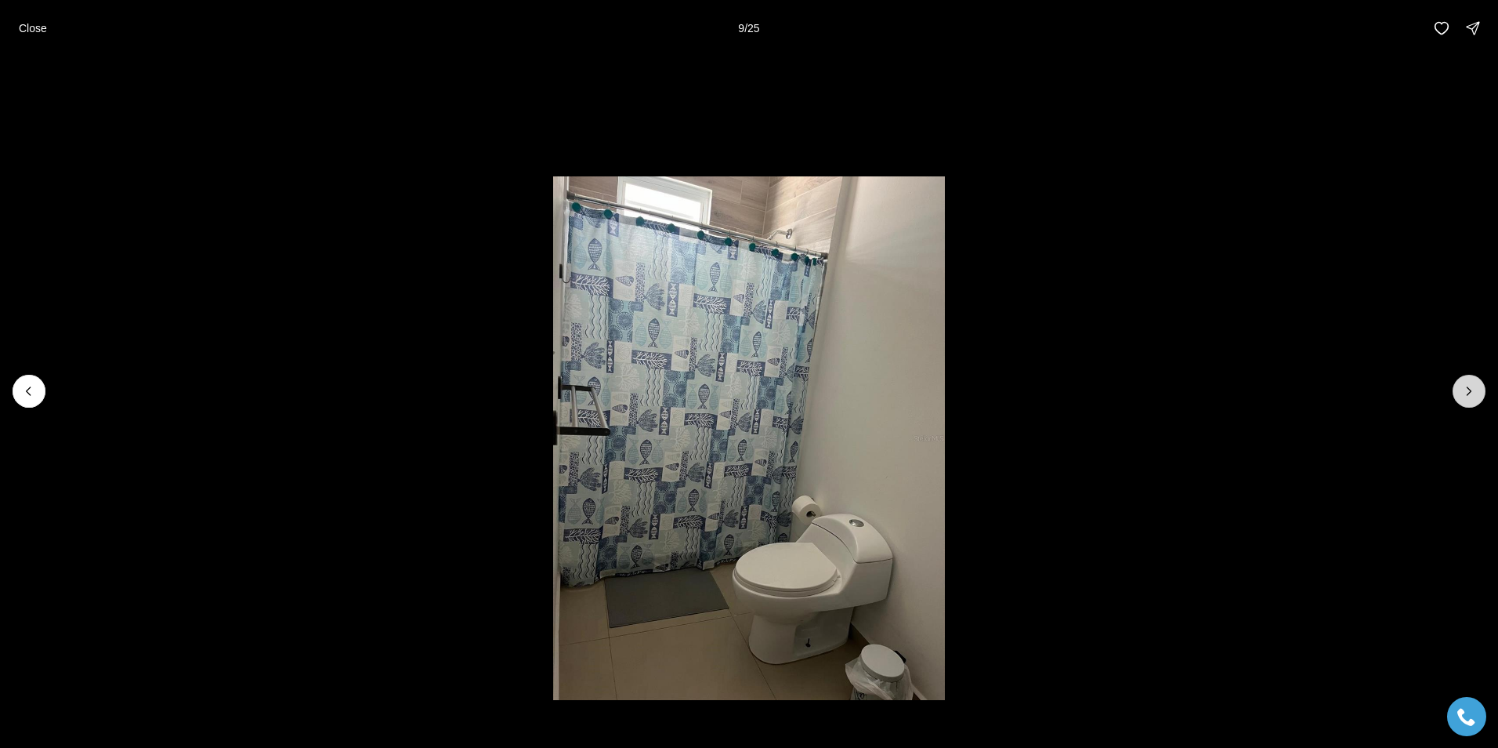
click at [1461, 389] on button "Next slide" at bounding box center [1469, 391] width 33 height 33
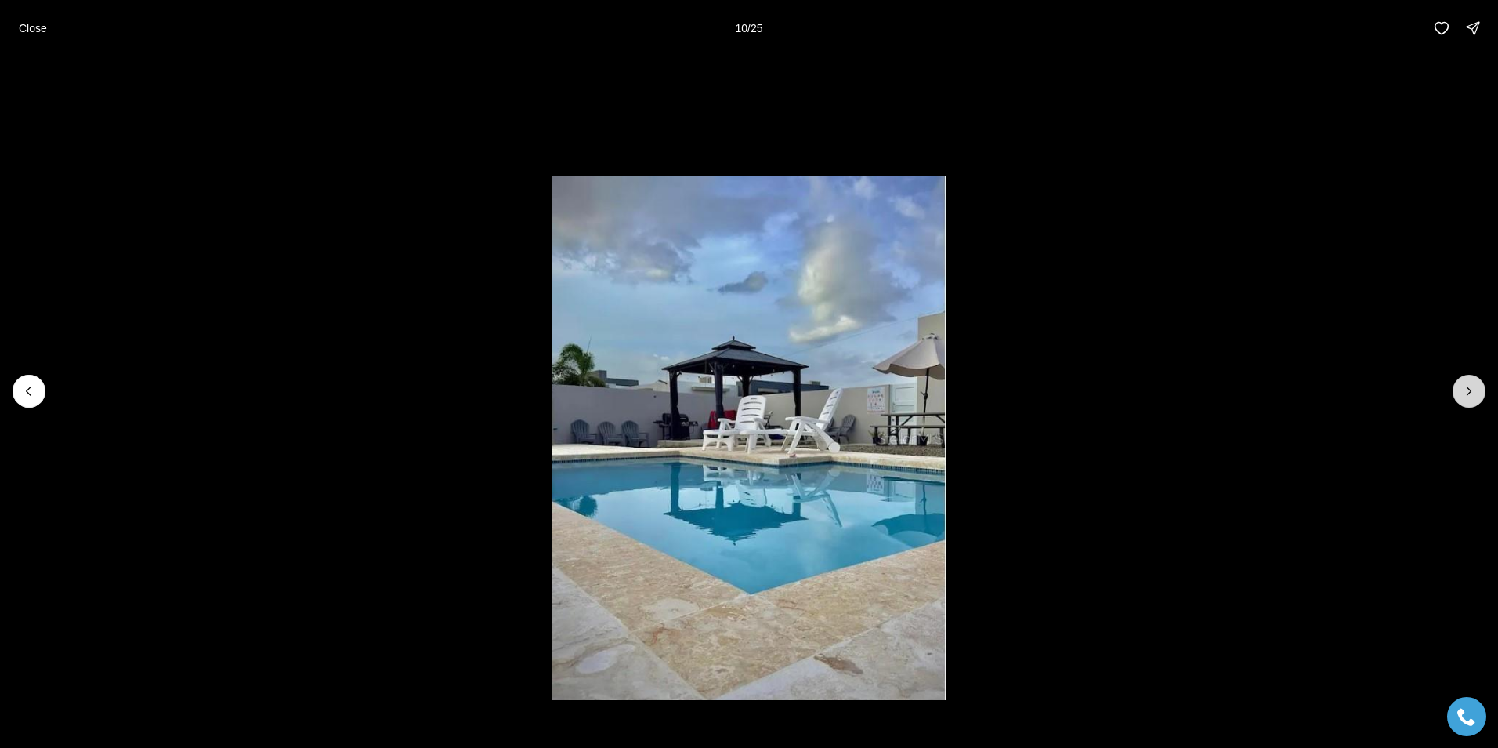
click at [1461, 389] on button "Next slide" at bounding box center [1469, 391] width 33 height 33
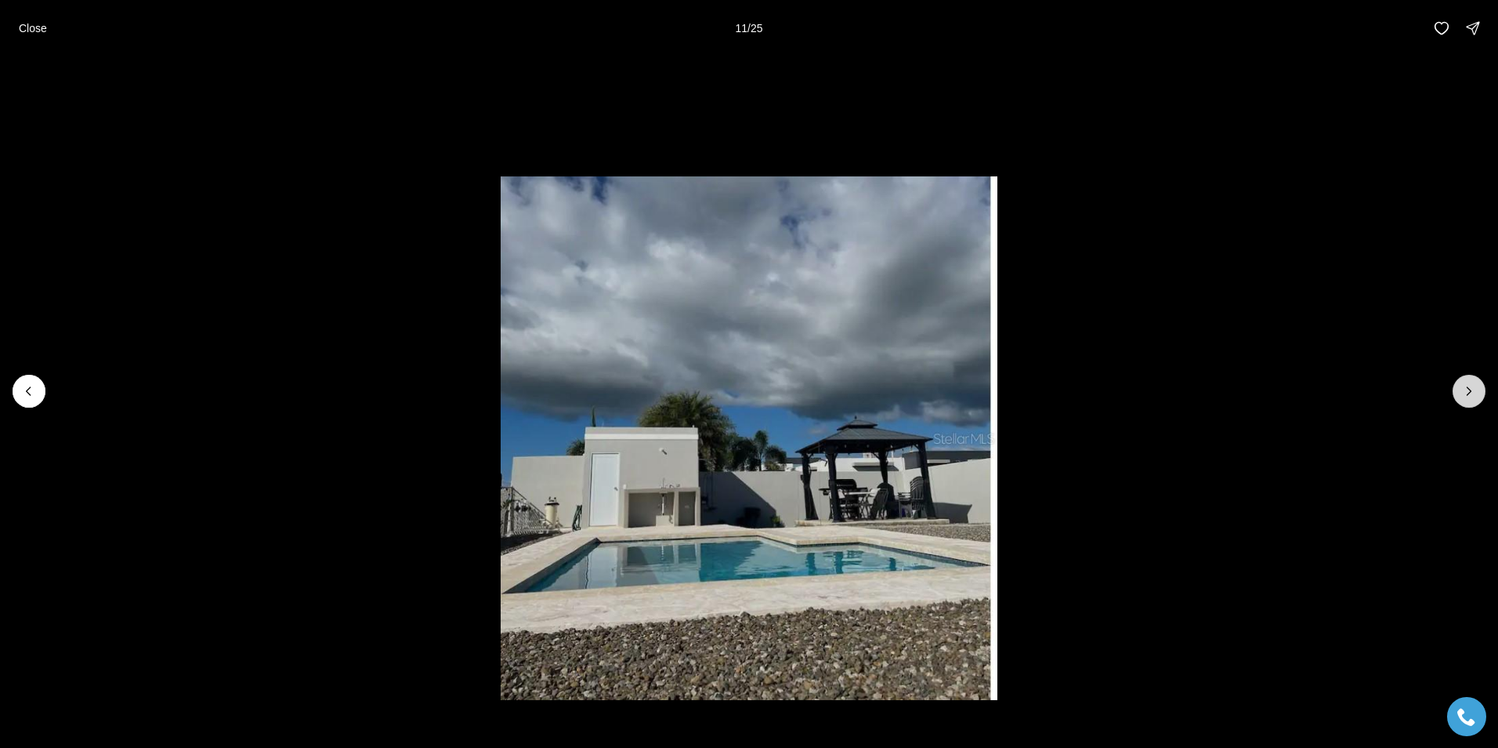
click at [1456, 389] on button "Next slide" at bounding box center [1469, 391] width 33 height 33
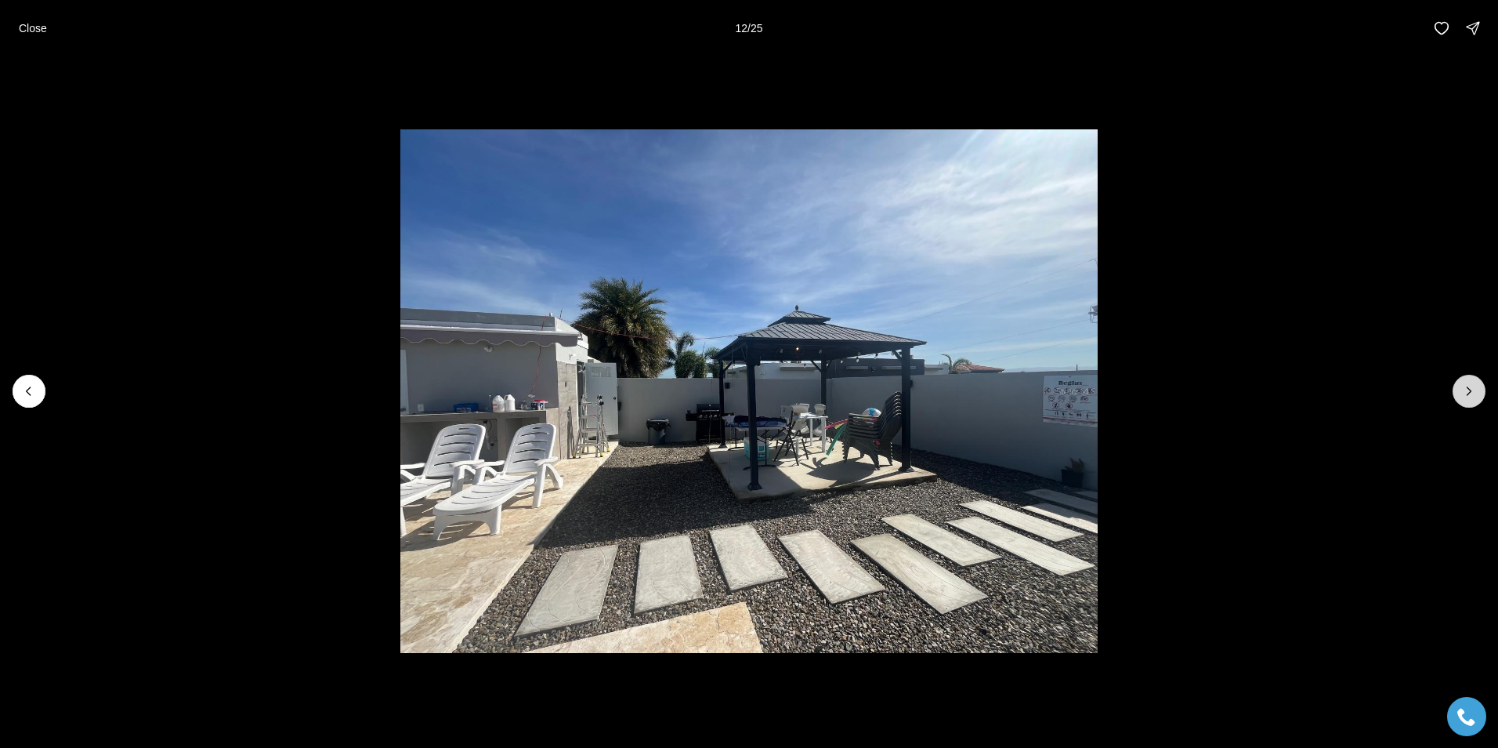
click at [1456, 389] on button "Next slide" at bounding box center [1469, 391] width 33 height 33
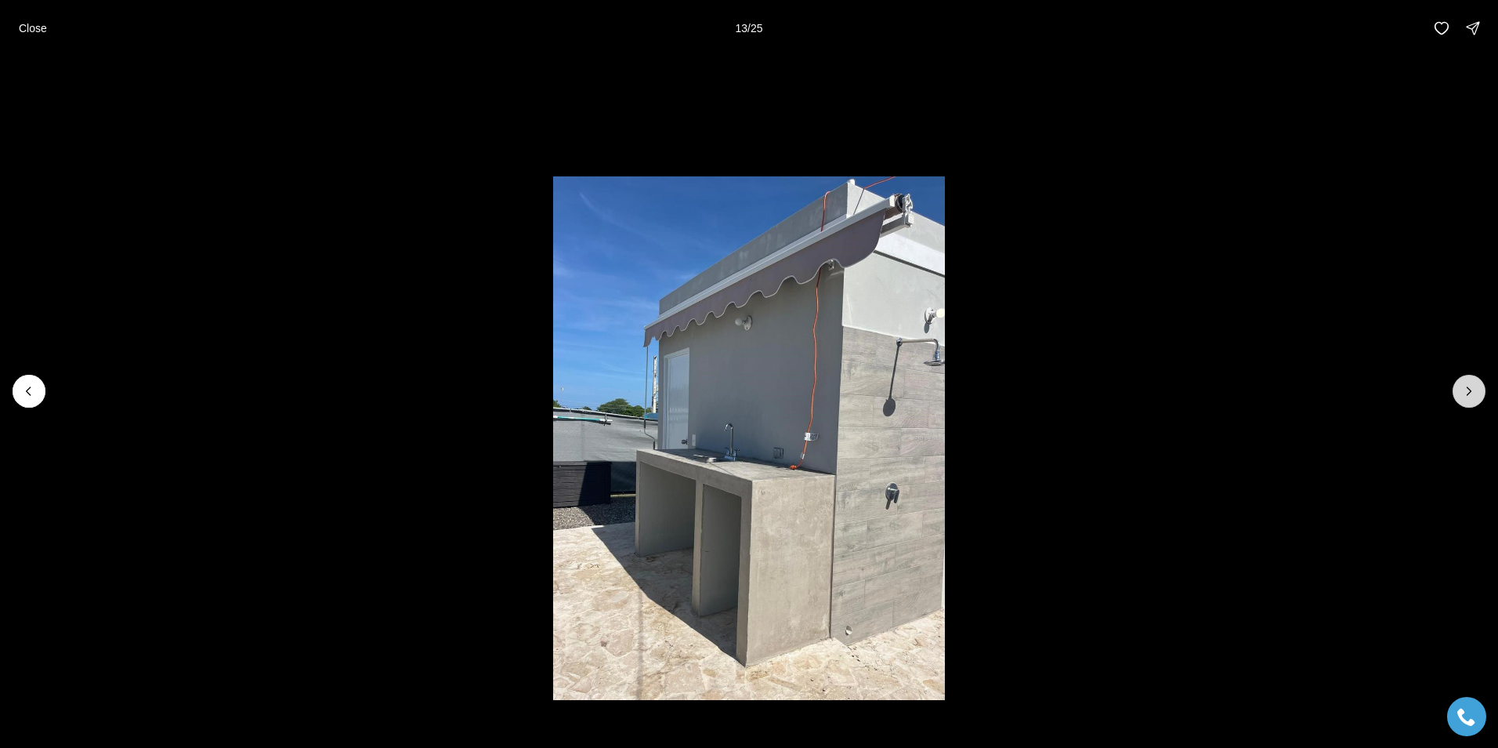
click at [1456, 389] on button "Next slide" at bounding box center [1469, 391] width 33 height 33
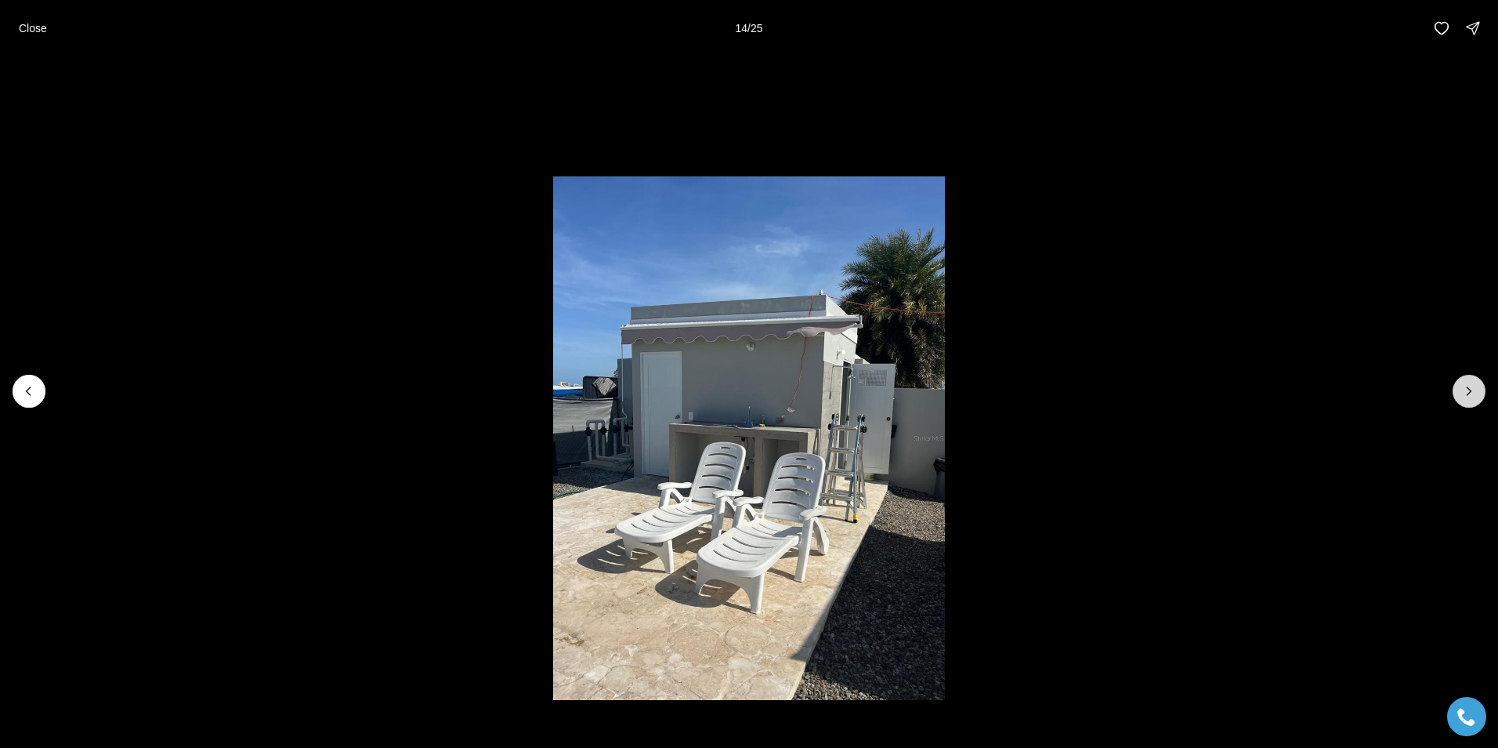
click at [1456, 389] on button "Next slide" at bounding box center [1469, 391] width 33 height 33
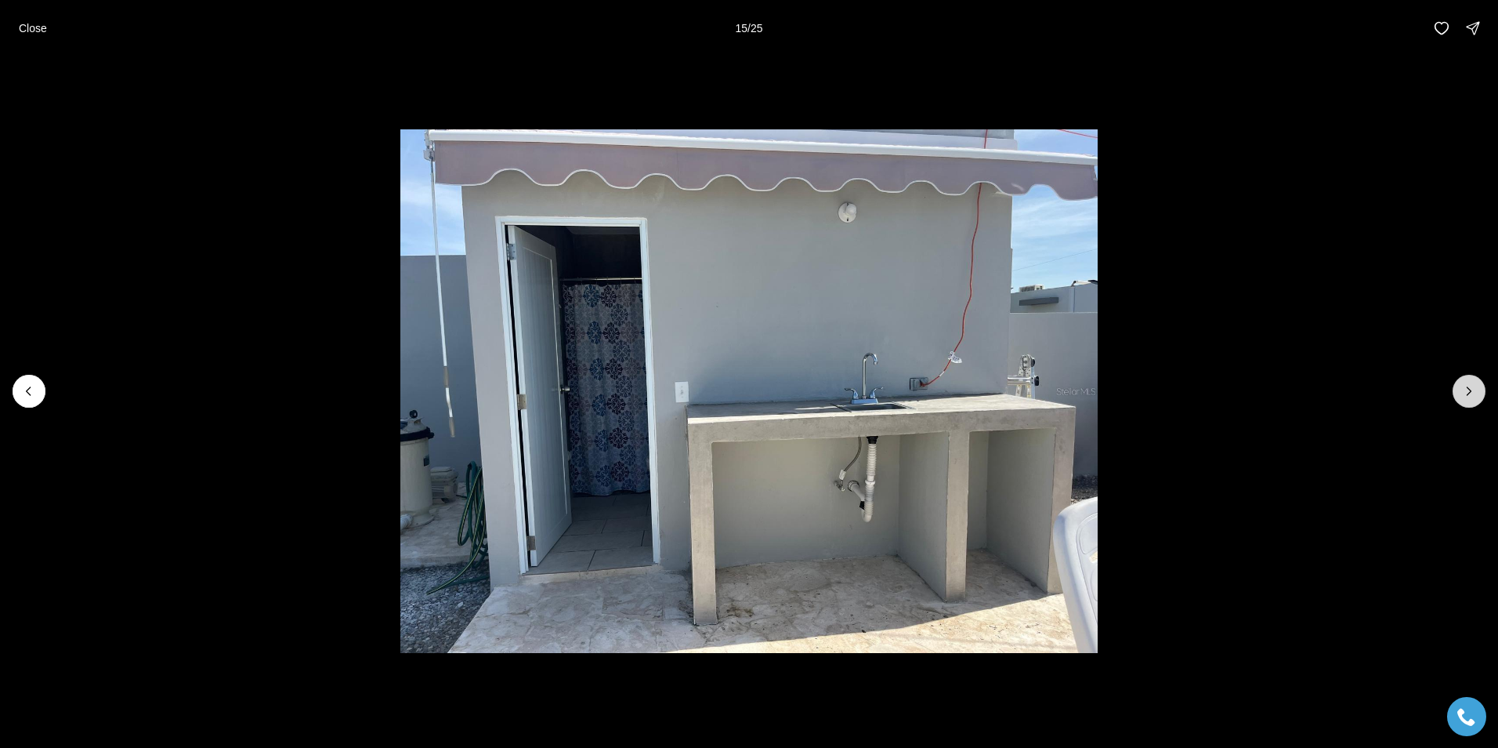
click at [1455, 389] on button "Next slide" at bounding box center [1469, 391] width 33 height 33
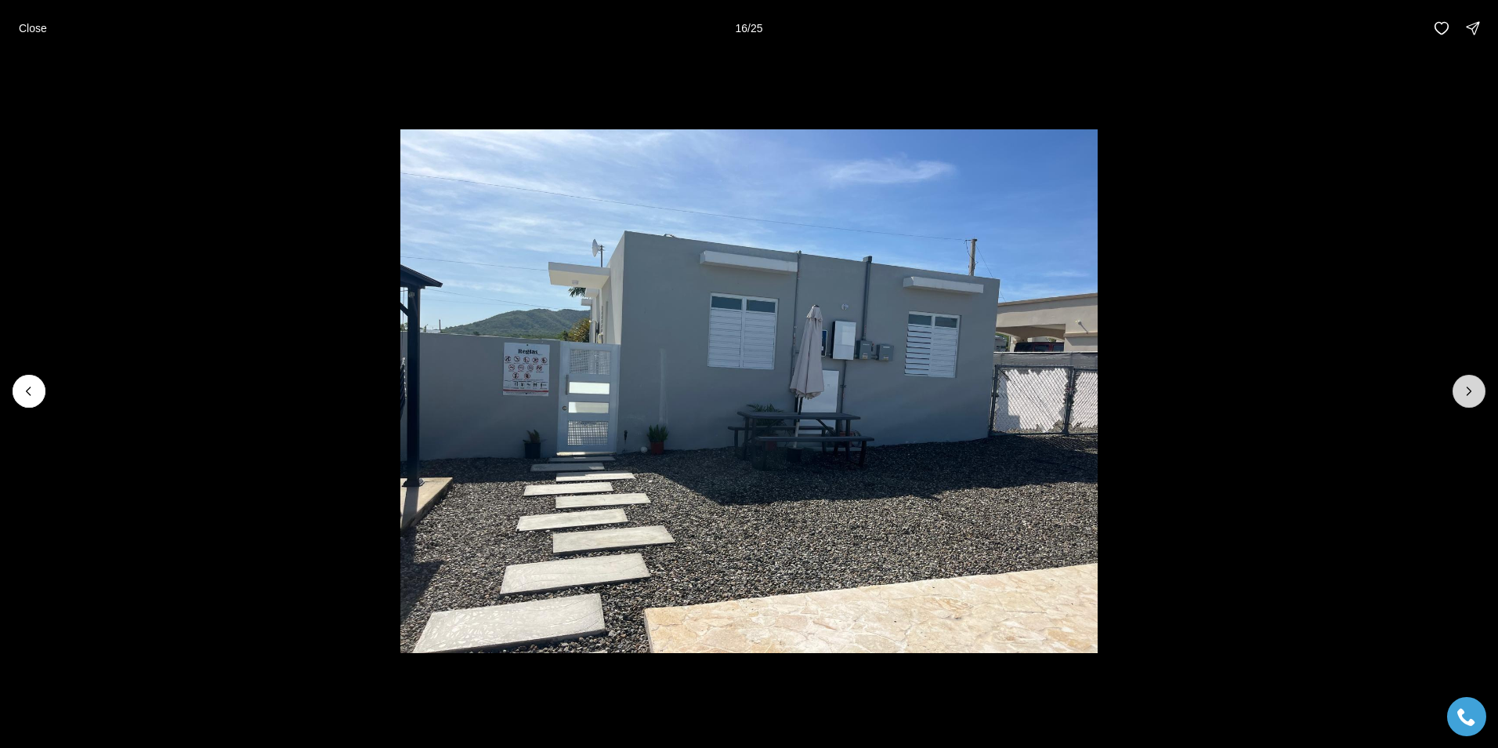
click at [1455, 389] on button "Next slide" at bounding box center [1469, 391] width 33 height 33
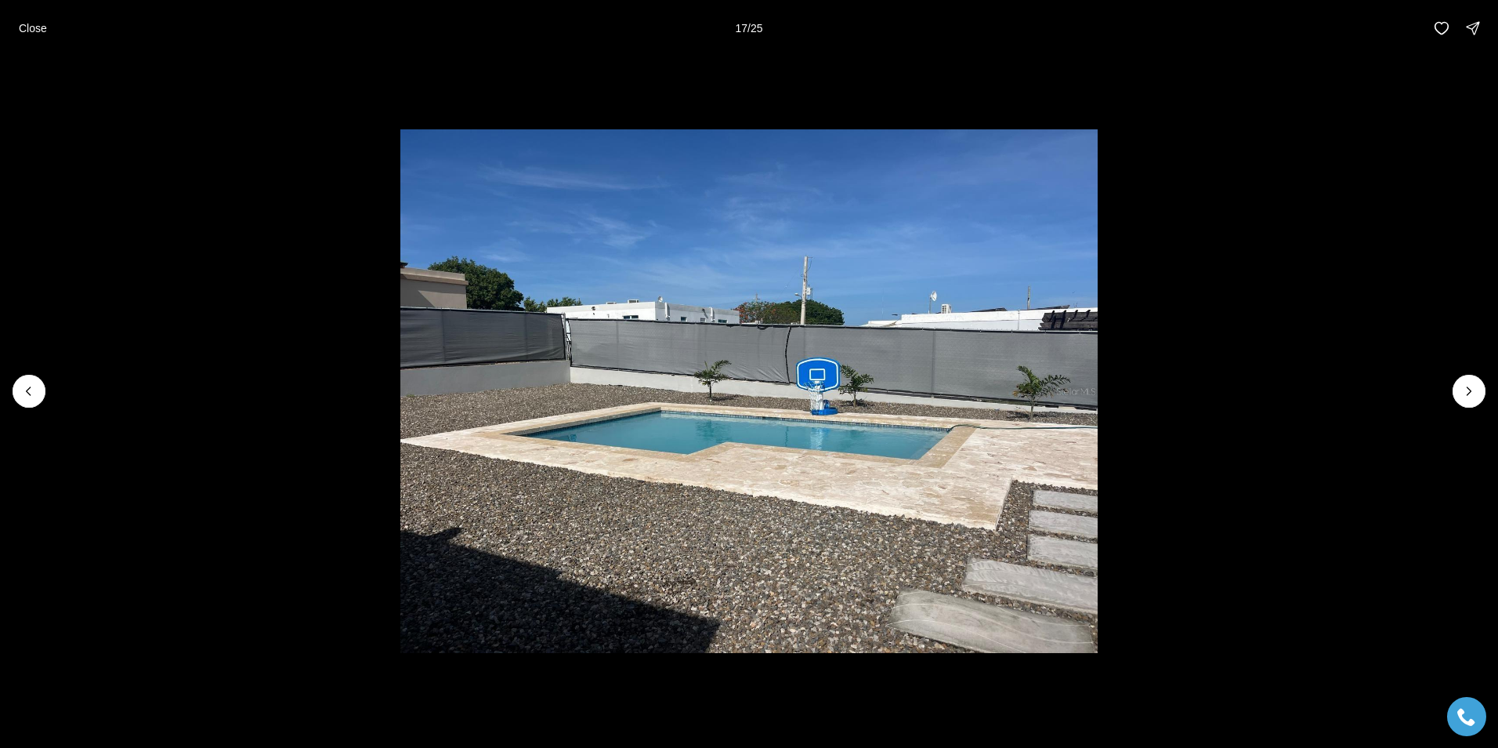
click at [1451, 389] on li "17 of 25" at bounding box center [749, 390] width 1498 height 669
click at [1463, 389] on icon "Next slide" at bounding box center [1470, 391] width 16 height 16
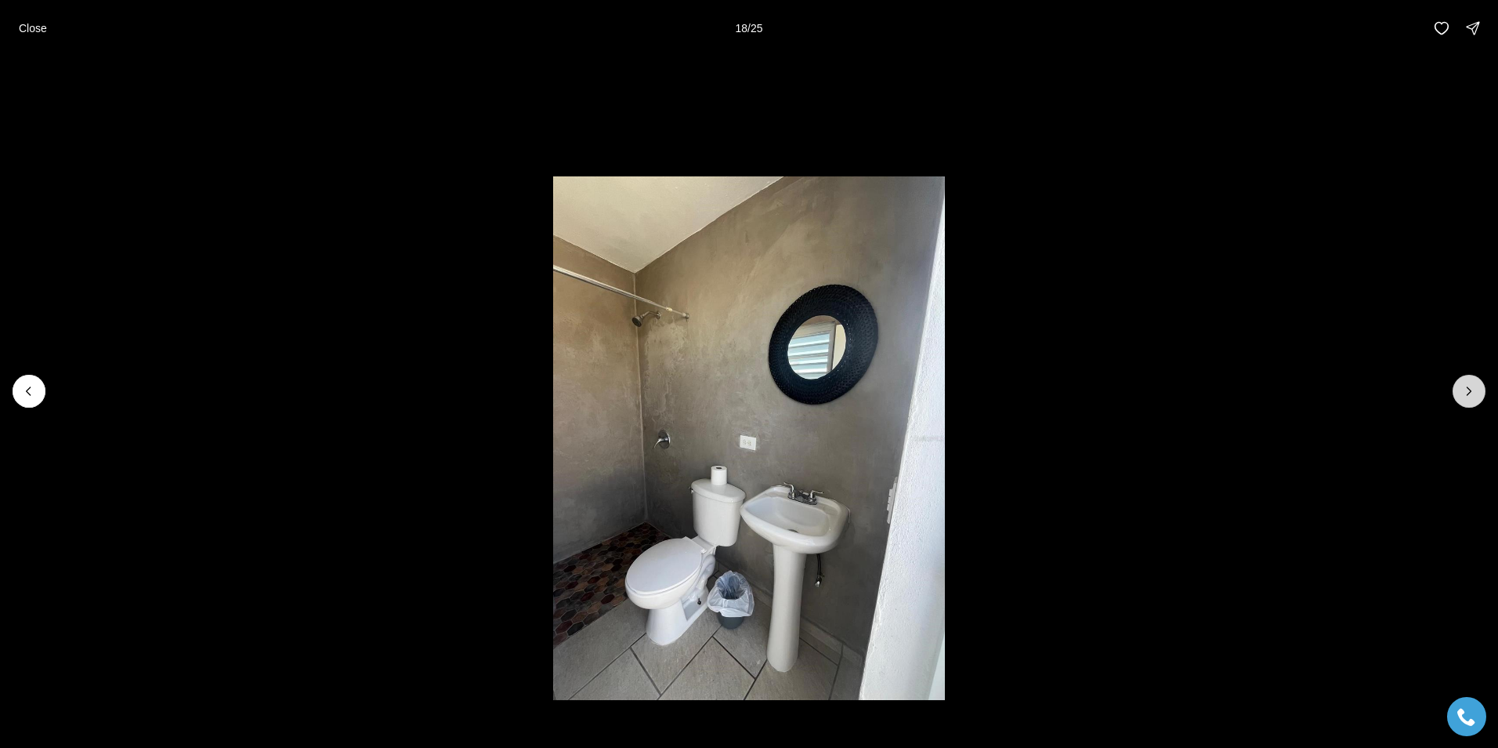
click at [1459, 389] on button "Next slide" at bounding box center [1469, 391] width 33 height 33
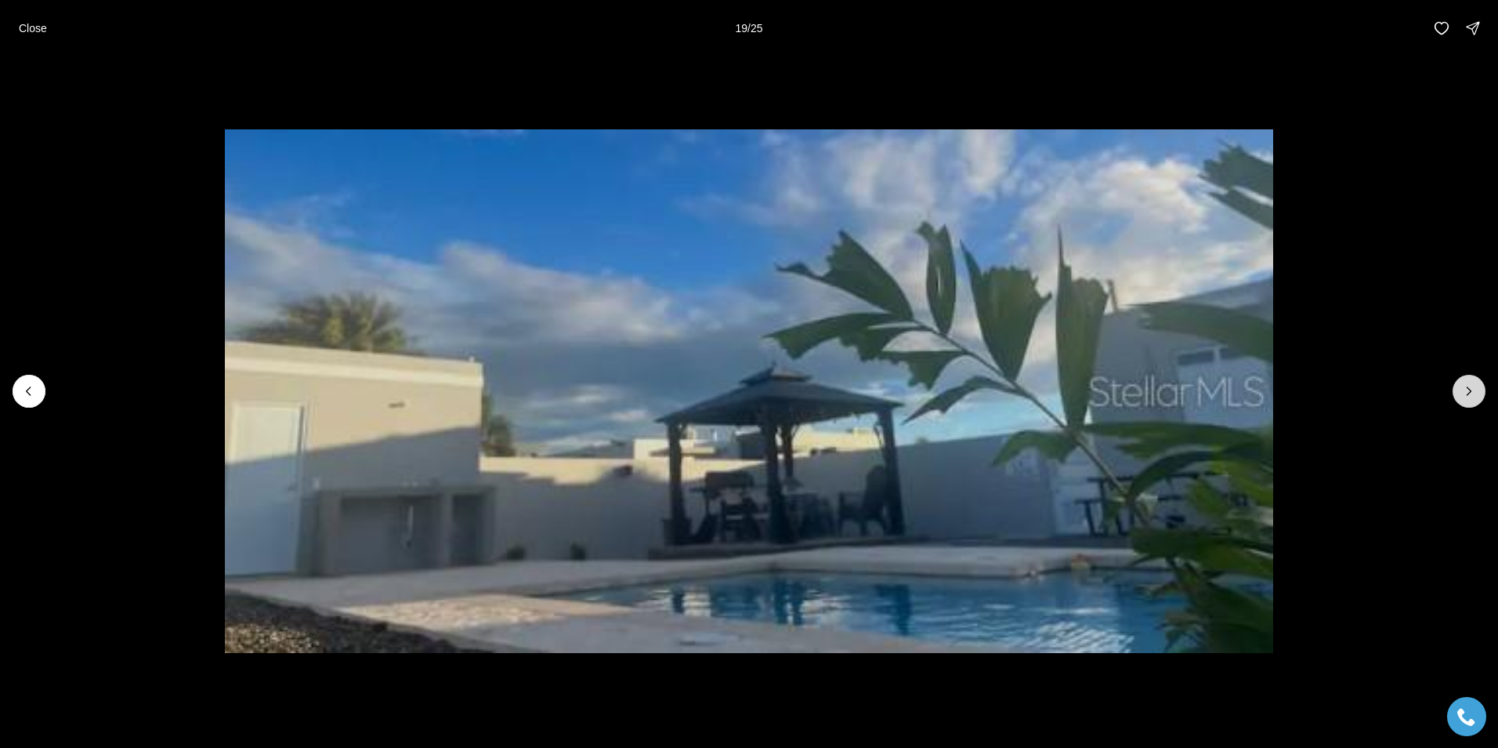
click at [1459, 389] on button "Next slide" at bounding box center [1469, 391] width 33 height 33
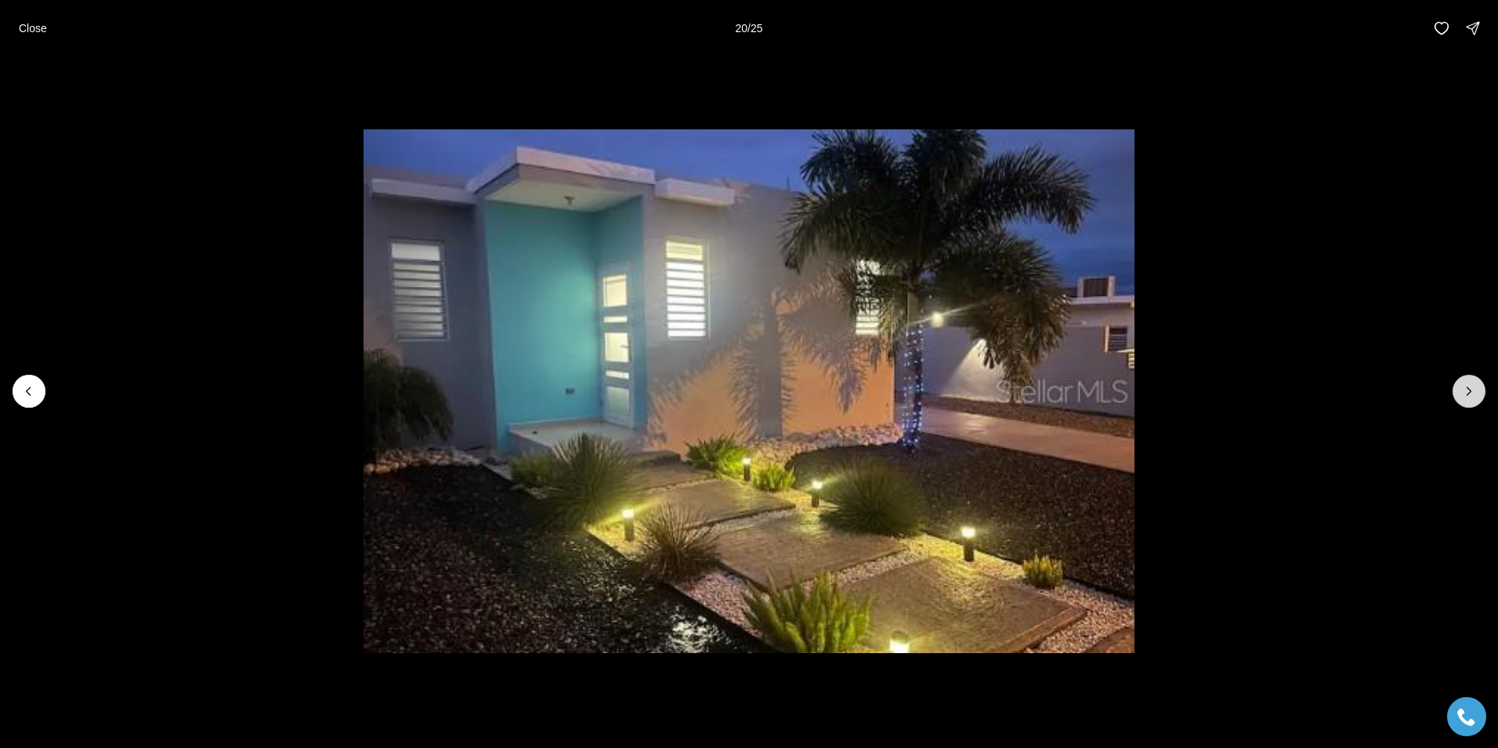
click at [1458, 389] on button "Next slide" at bounding box center [1469, 391] width 33 height 33
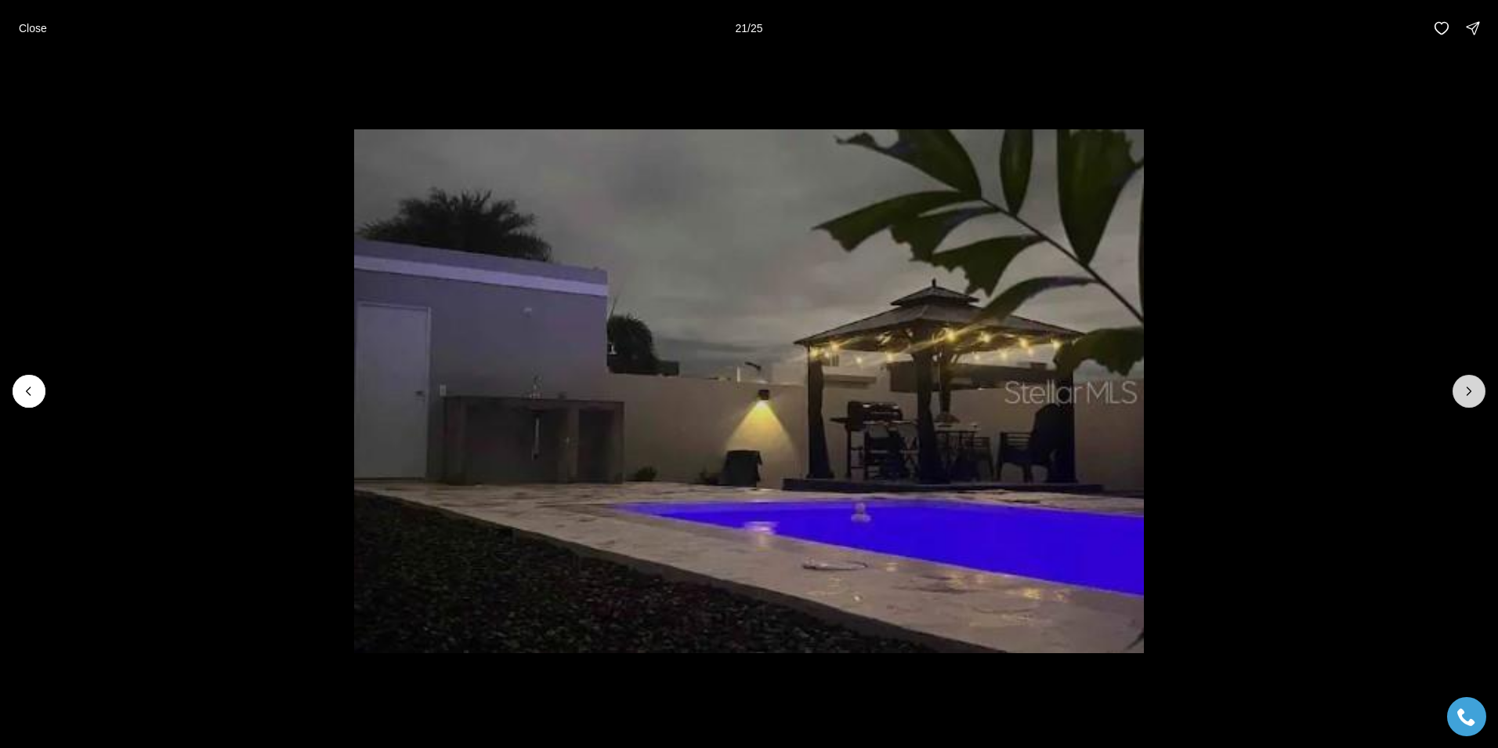
click at [1455, 389] on button "Next slide" at bounding box center [1469, 391] width 33 height 33
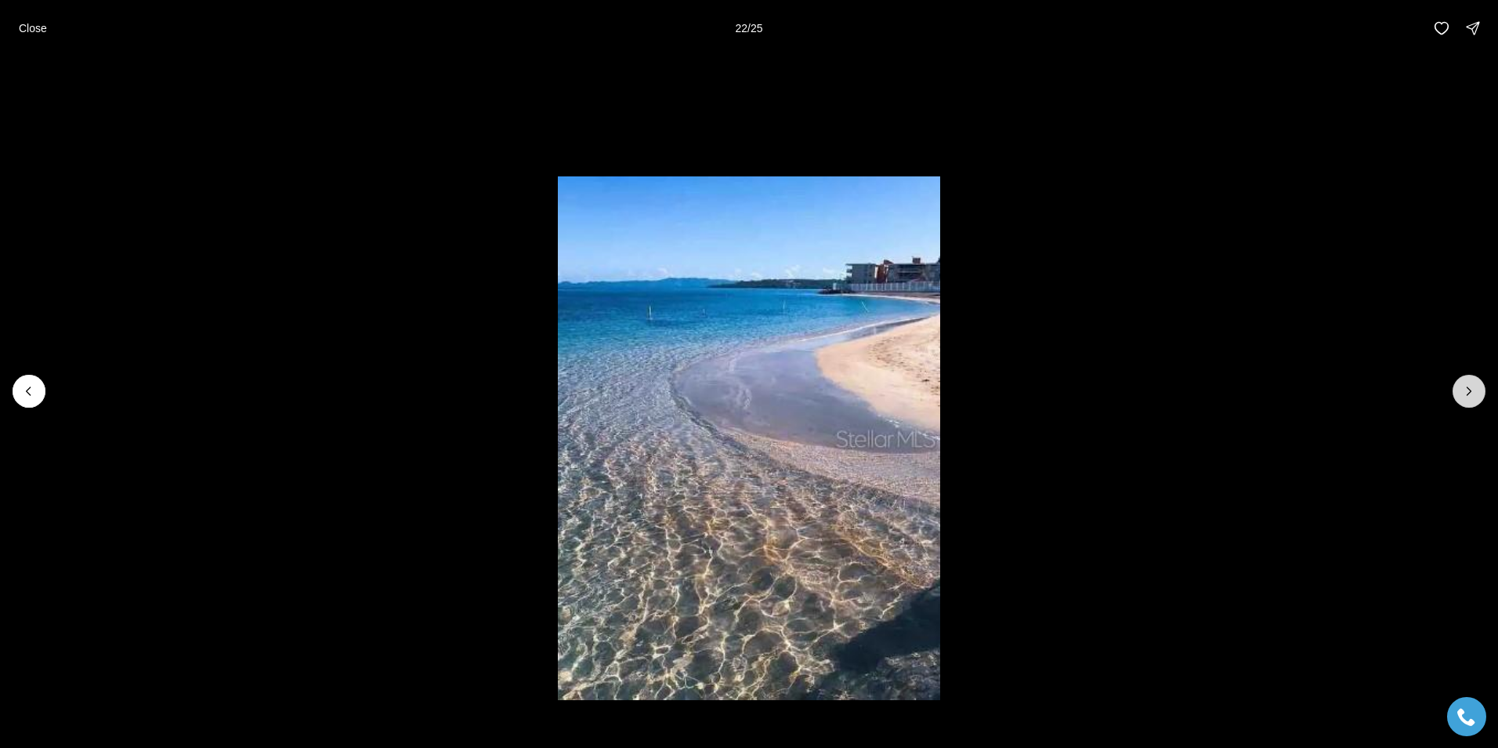
click at [1455, 389] on button "Next slide" at bounding box center [1469, 391] width 33 height 33
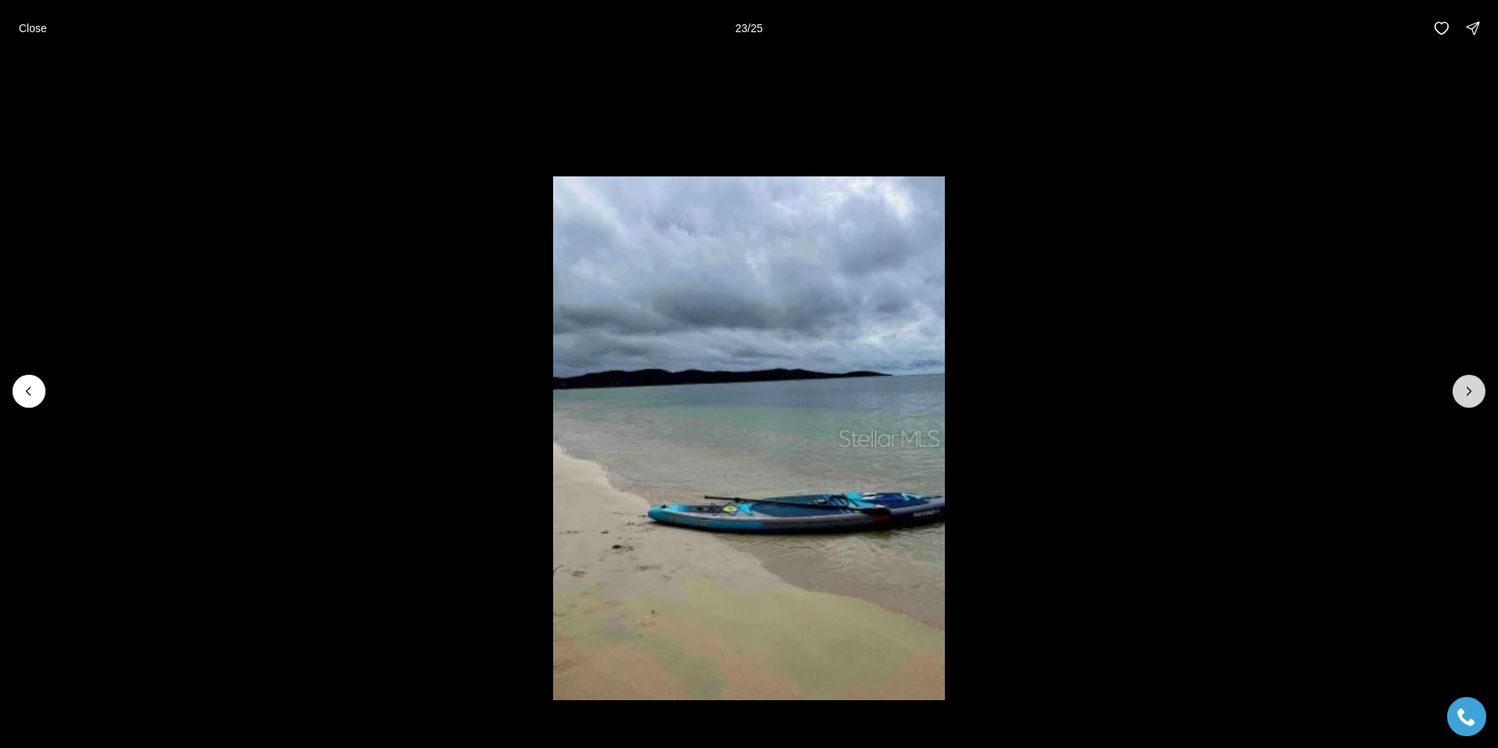
click at [1455, 389] on button "Next slide" at bounding box center [1469, 391] width 33 height 33
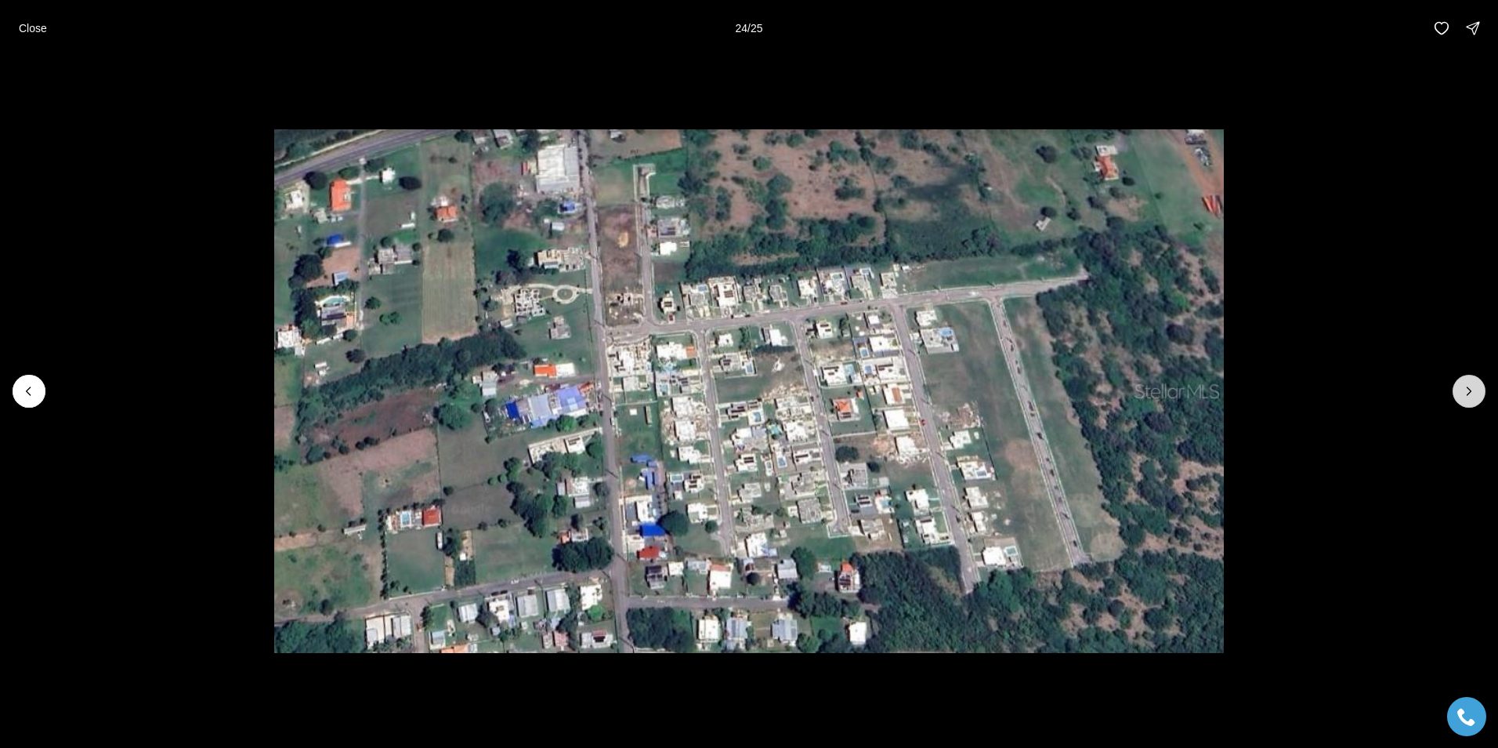
click at [1456, 386] on button "Next slide" at bounding box center [1469, 391] width 33 height 33
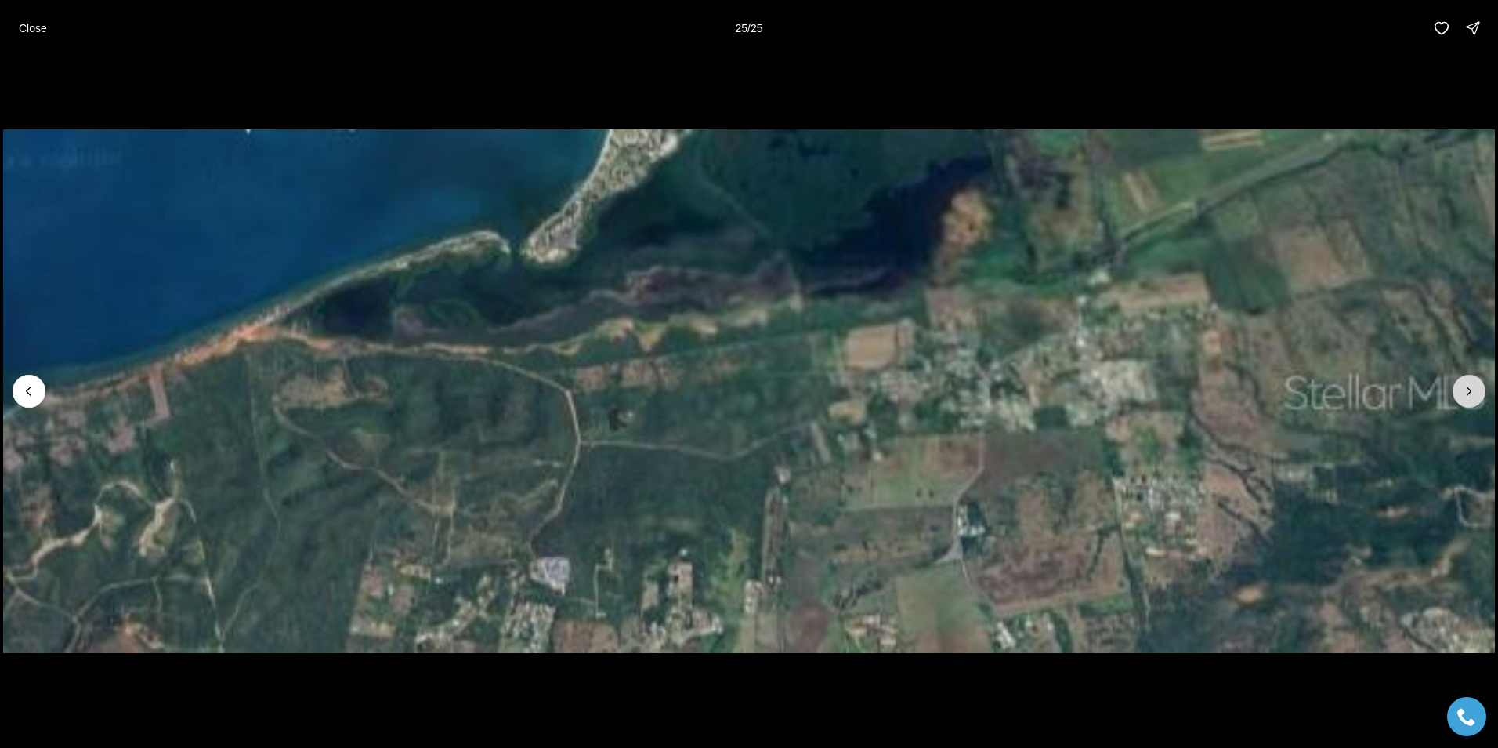
click at [1456, 386] on div at bounding box center [1469, 391] width 33 height 33
click at [1464, 386] on div at bounding box center [1469, 391] width 33 height 33
click at [38, 30] on p "Close" at bounding box center [33, 28] width 28 height 13
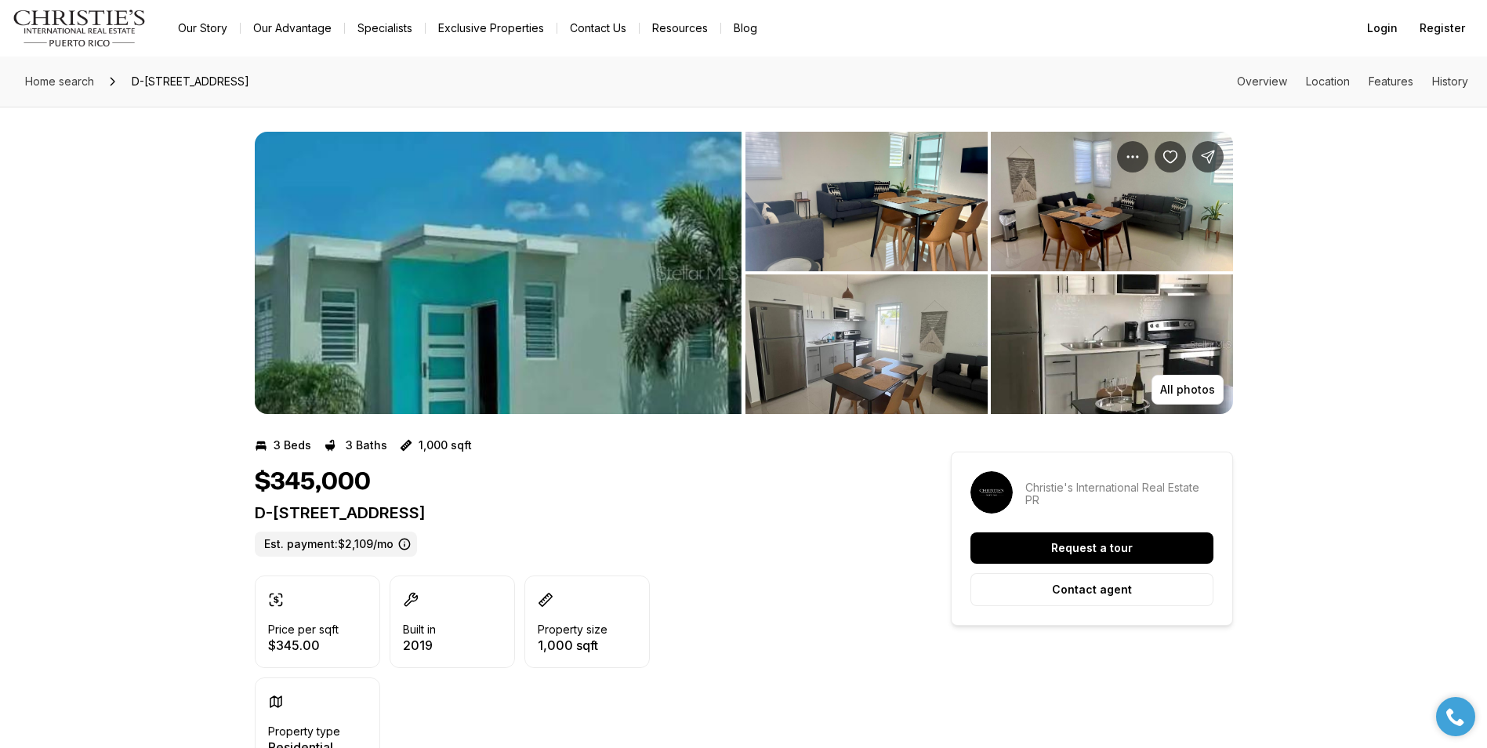
click at [467, 197] on img "View image gallery" at bounding box center [498, 273] width 487 height 282
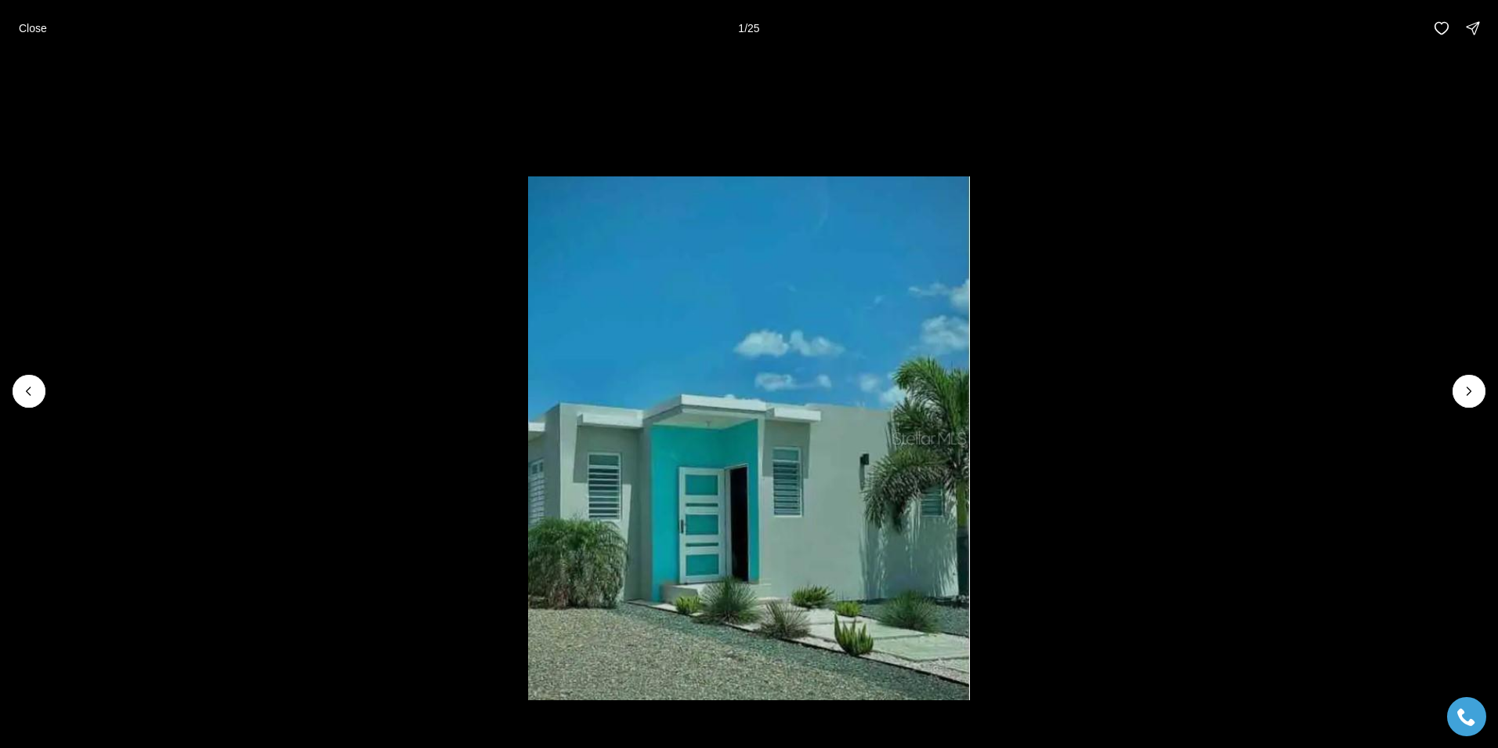
click at [595, 306] on img "1 of 25" at bounding box center [749, 438] width 442 height 524
click at [38, 29] on p "Close" at bounding box center [33, 28] width 28 height 13
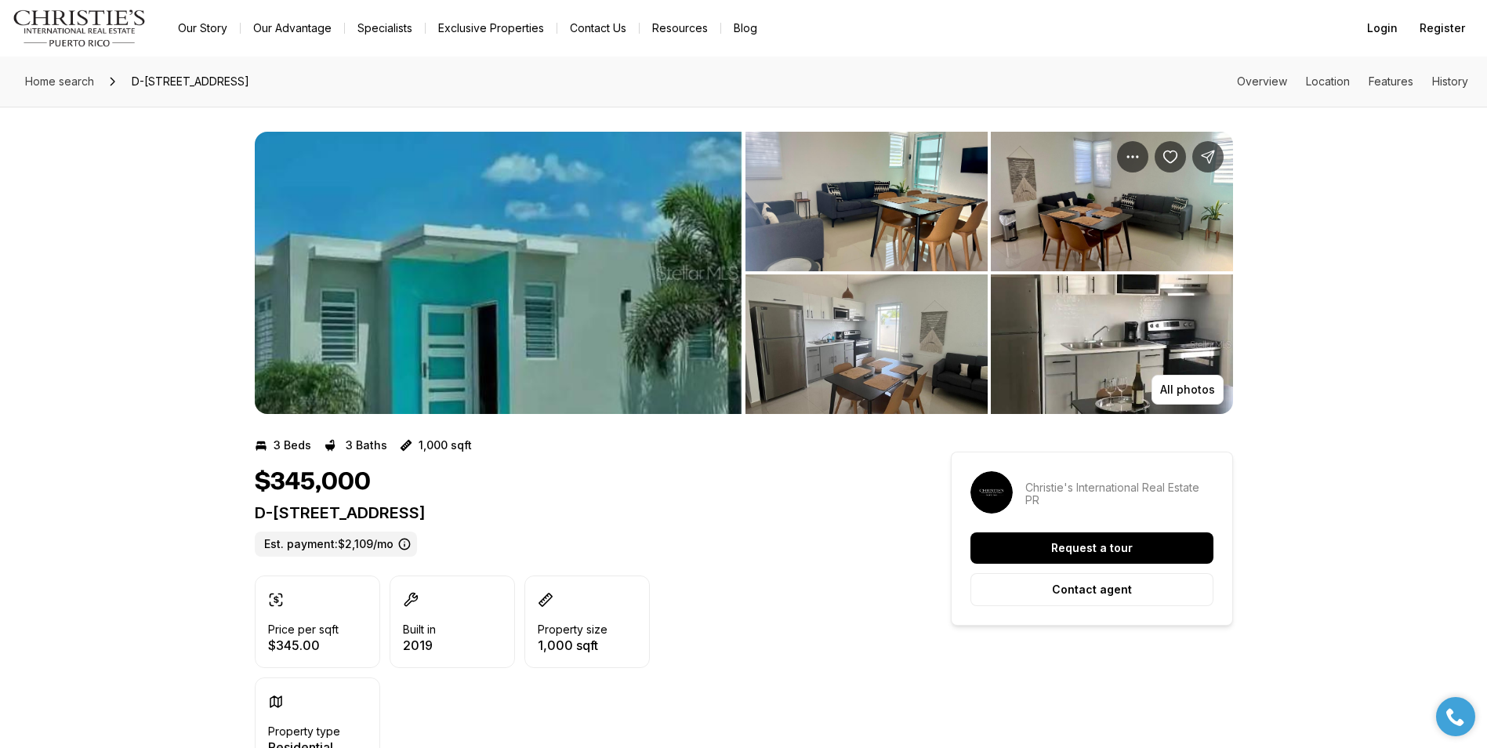
click at [298, 341] on img "View image gallery" at bounding box center [498, 273] width 487 height 282
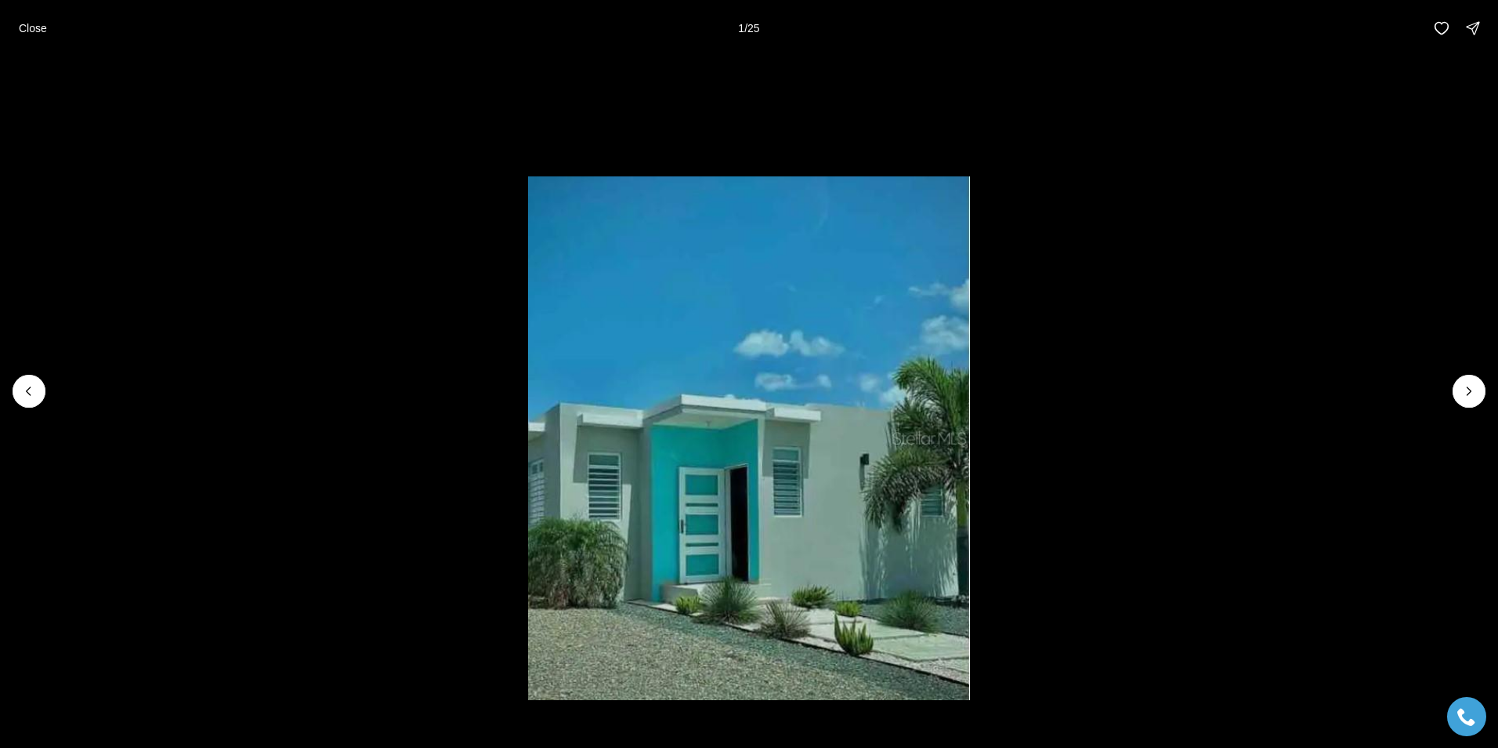
click at [298, 341] on li "1 of 25" at bounding box center [749, 390] width 1498 height 669
click at [25, 25] on p "Close" at bounding box center [33, 28] width 28 height 13
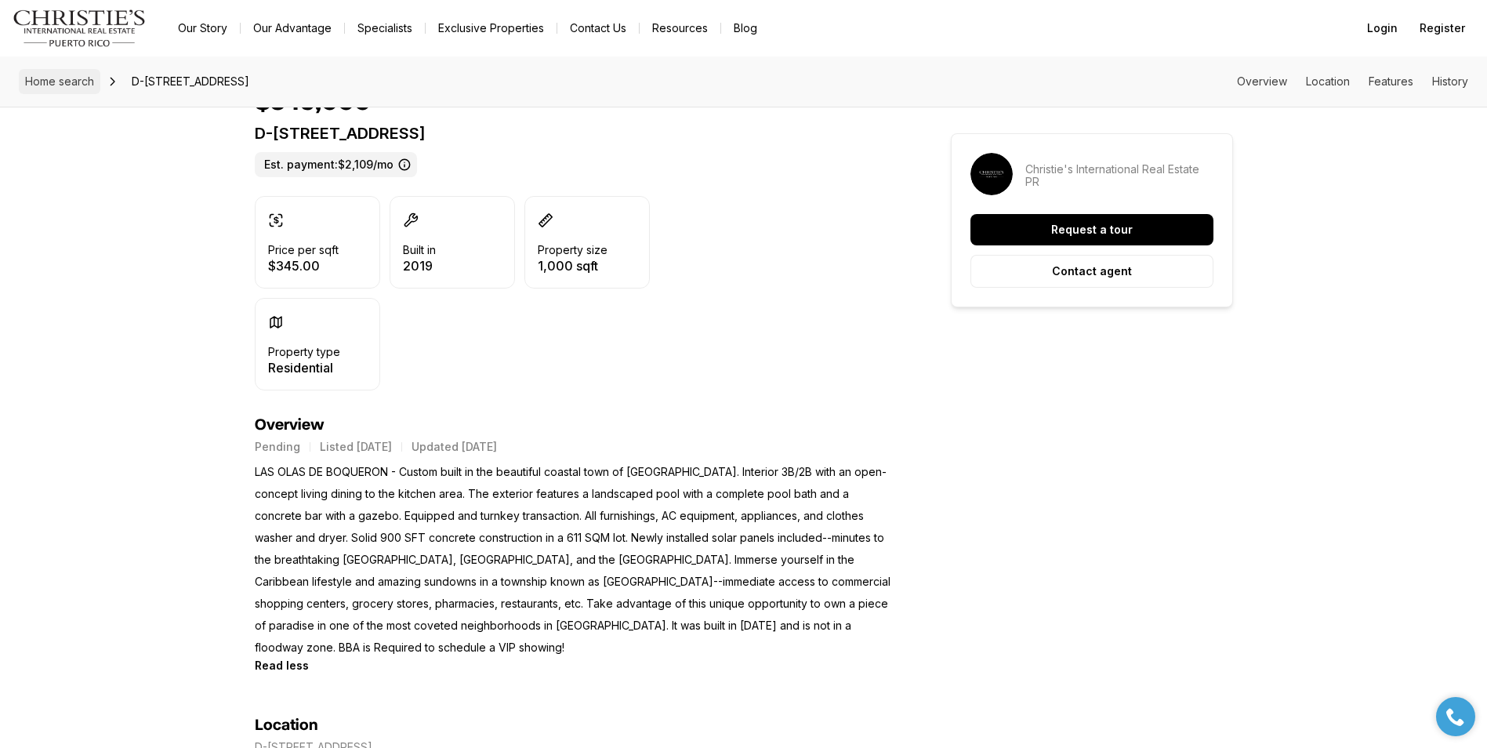
scroll to position [392, 0]
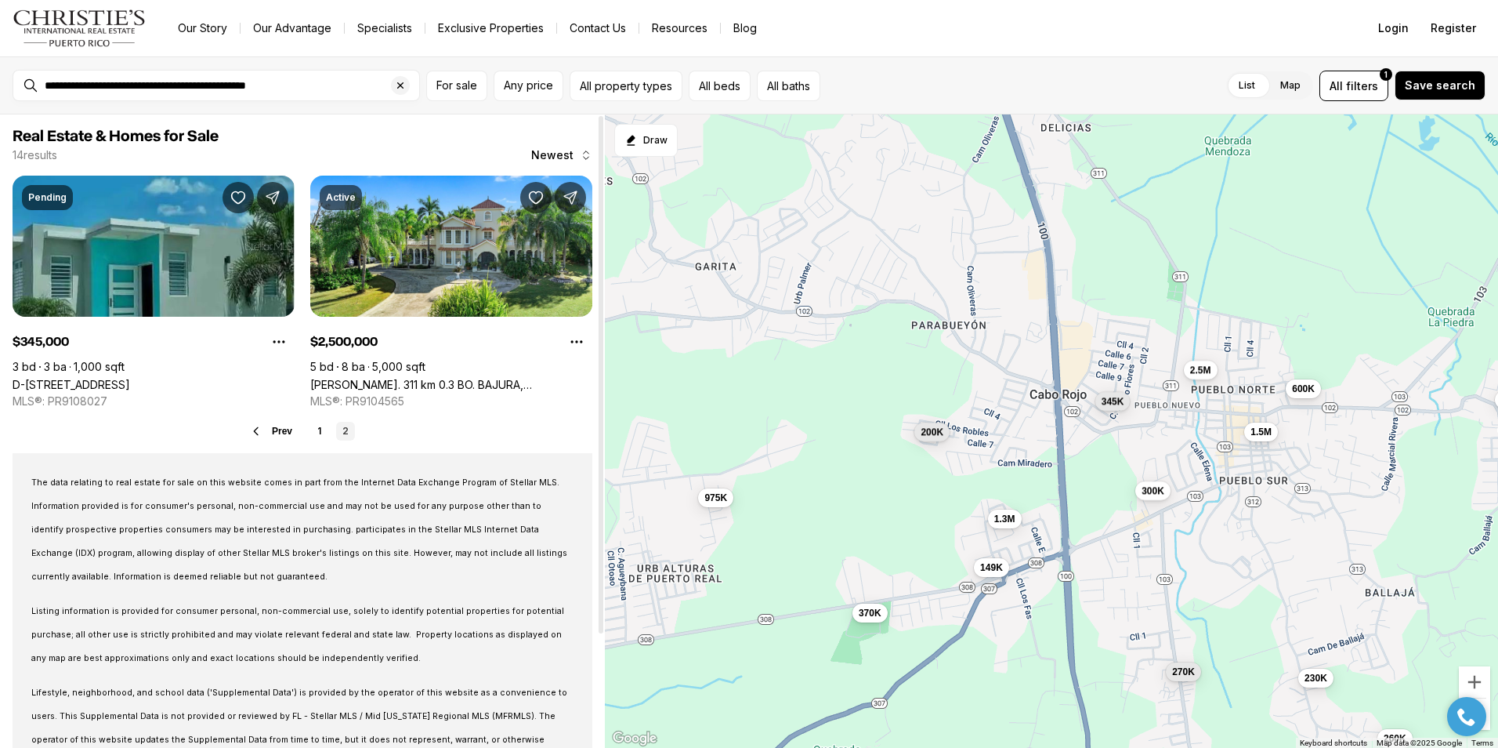
click at [346, 431] on link "2" at bounding box center [345, 431] width 19 height 19
